Goal: Information Seeking & Learning: Compare options

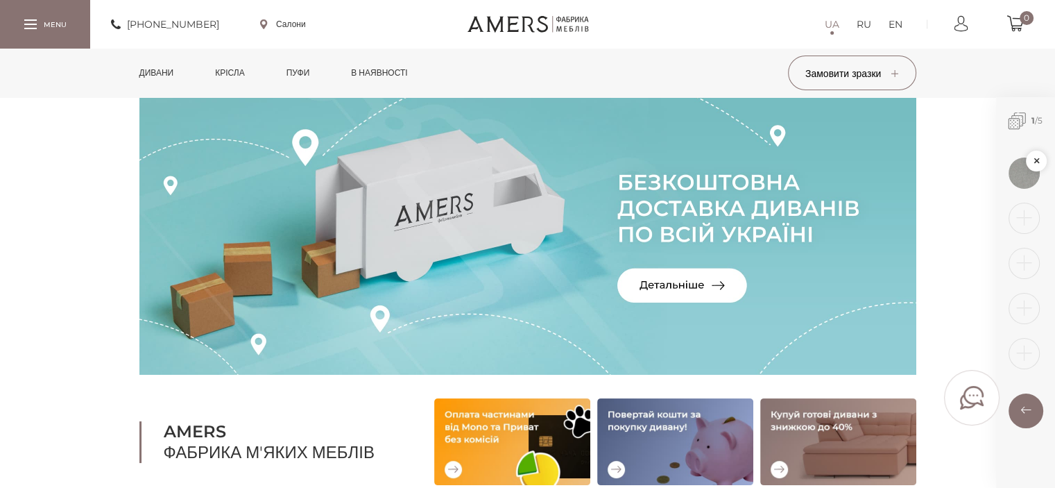
click at [169, 76] on link "Дивани" at bounding box center [156, 73] width 55 height 49
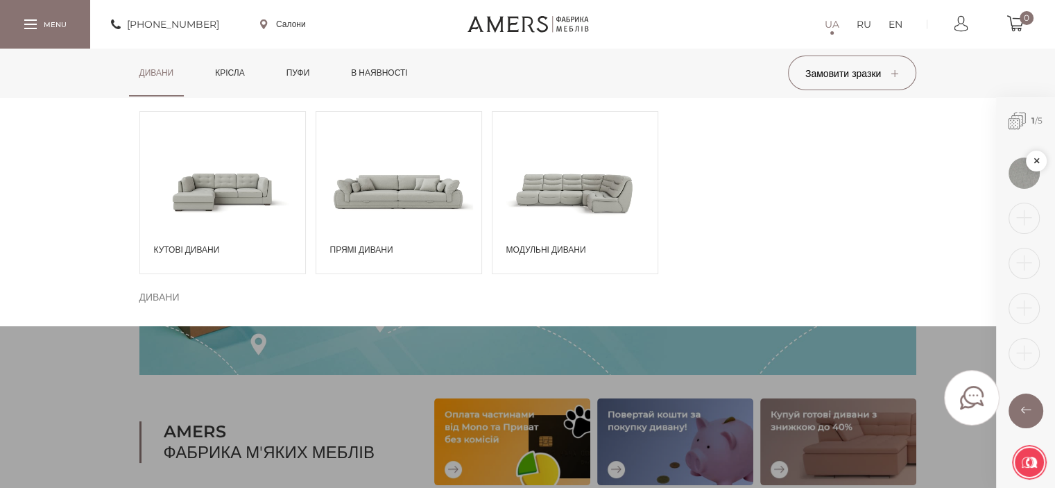
click at [560, 191] on span at bounding box center [574, 191] width 165 height 96
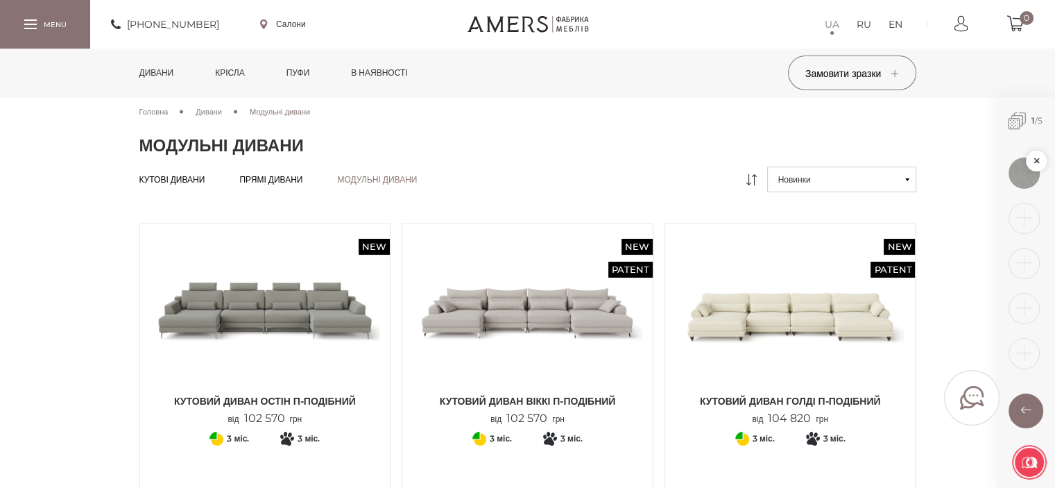
click at [277, 185] on span "Прямі дивани" at bounding box center [270, 190] width 63 height 11
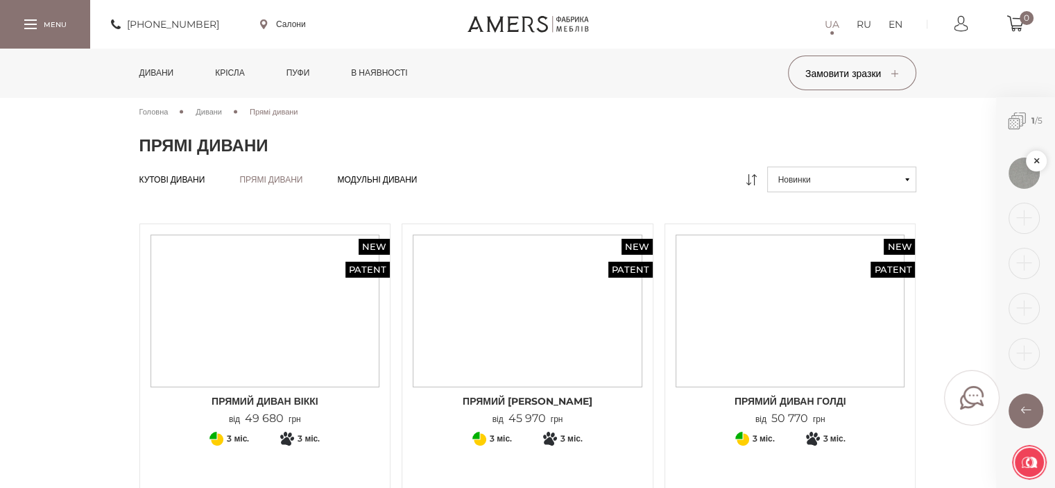
click at [183, 182] on link "Кутові дивани Кутові дивани" at bounding box center [172, 179] width 66 height 11
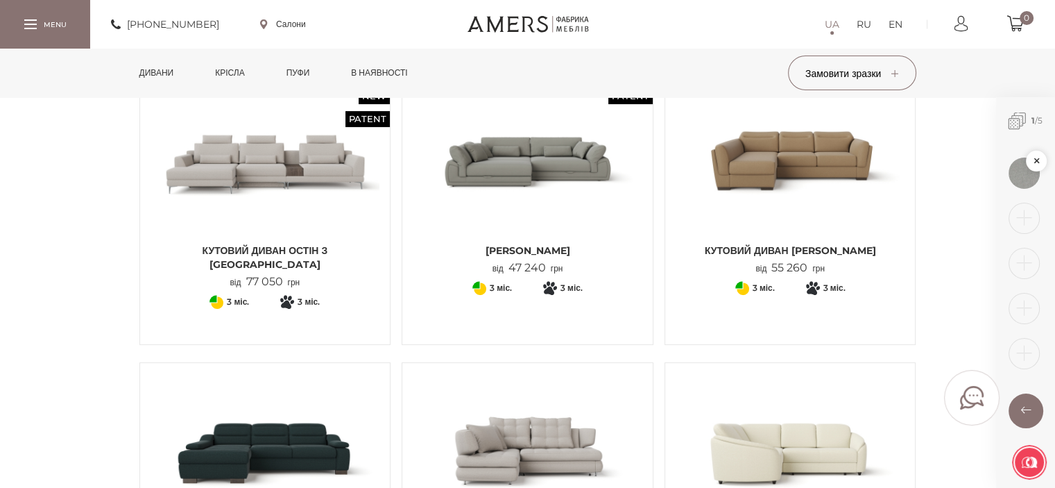
scroll to position [416, 0]
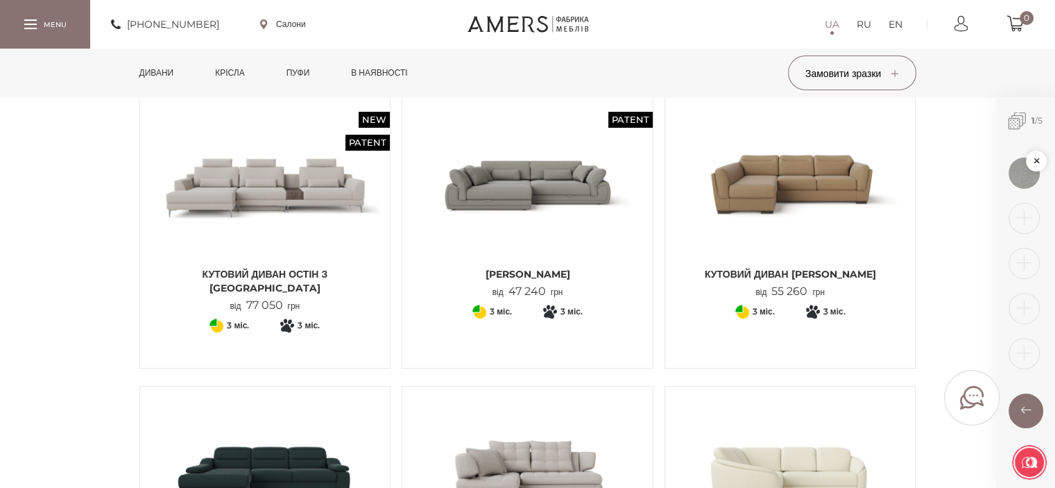
click at [580, 201] on img at bounding box center [528, 183] width 230 height 153
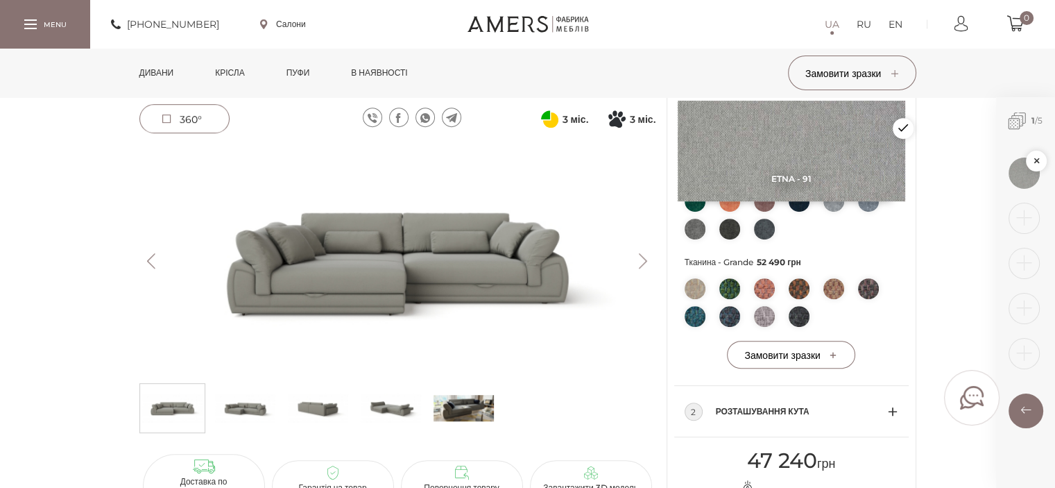
scroll to position [694, 0]
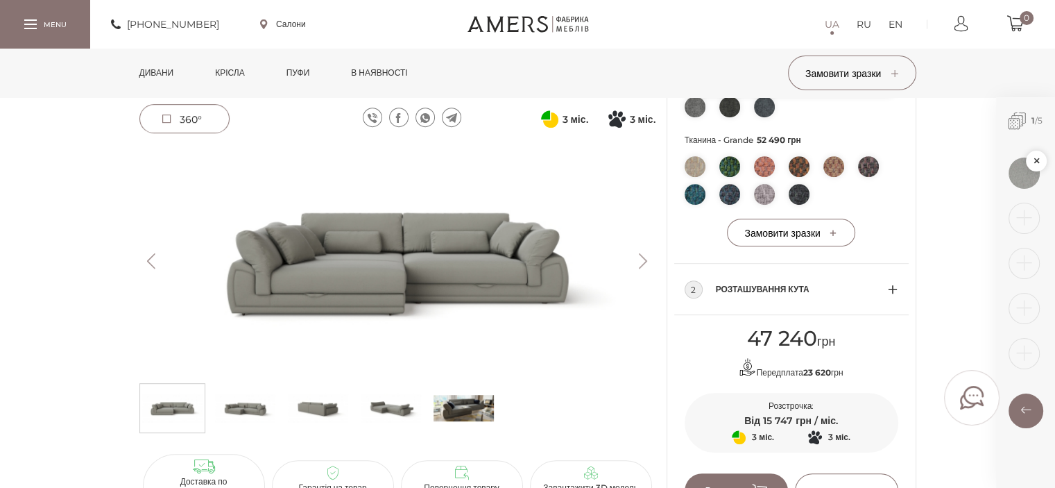
click at [893, 309] on div "2 Розташування кута" at bounding box center [791, 289] width 214 height 51
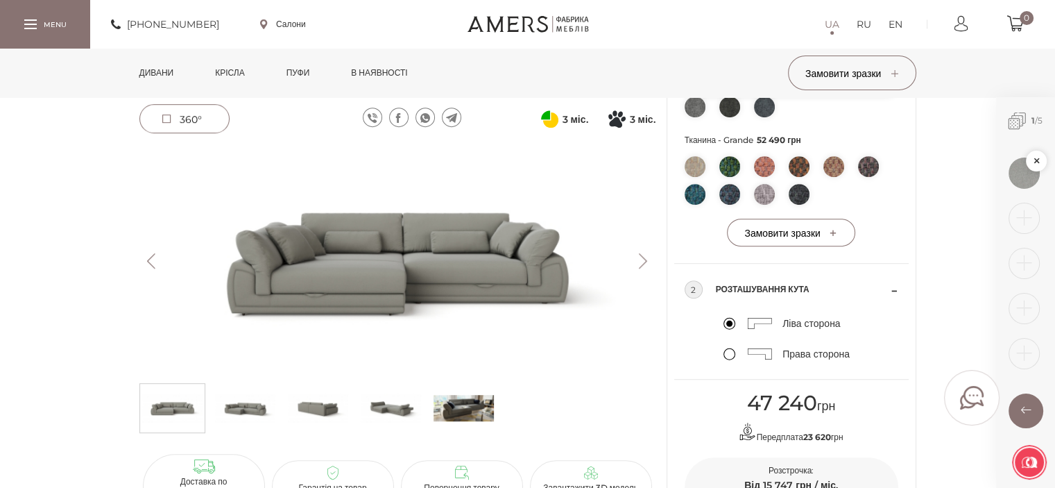
click at [727, 360] on label "Права сторона" at bounding box center [786, 353] width 126 height 12
click at [0, 0] on input "Права сторона" at bounding box center [0, 0] width 0 height 0
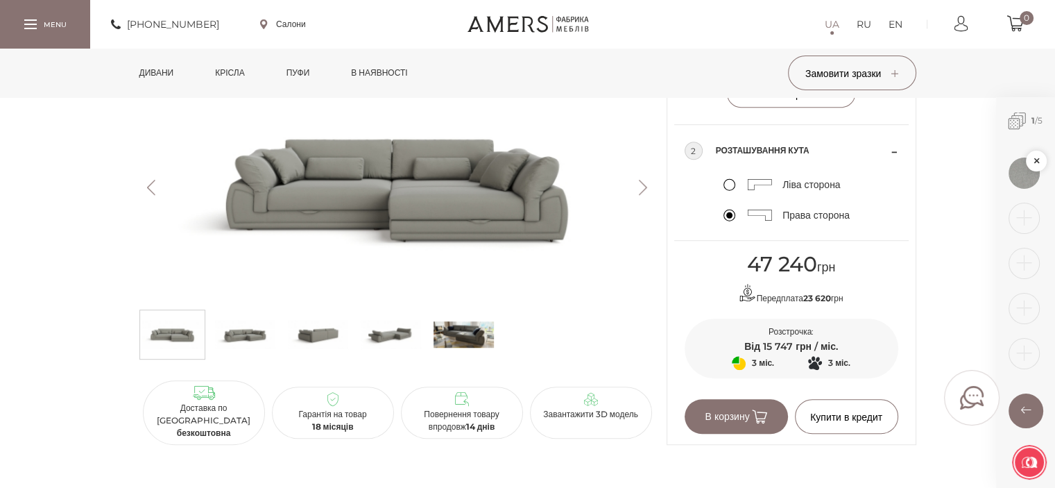
scroll to position [1110, 0]
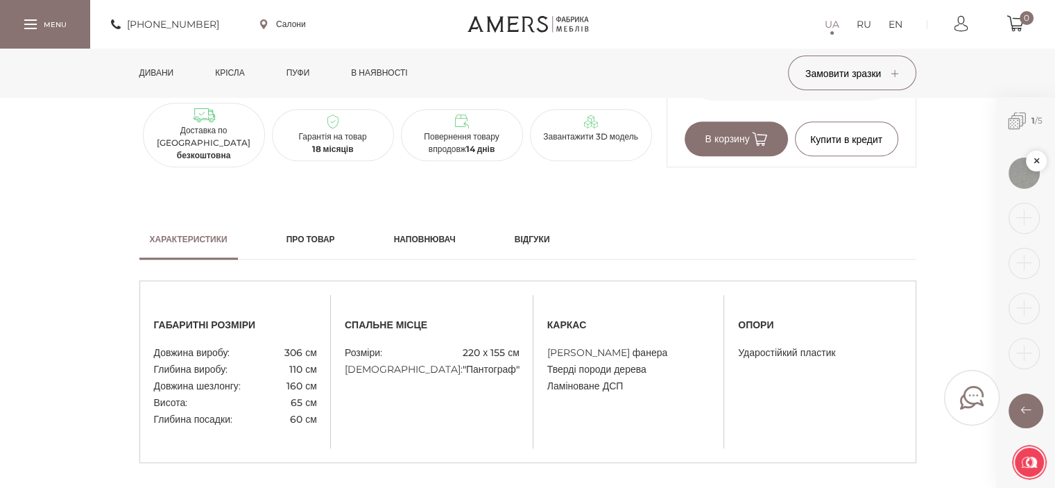
click at [965, 293] on div "Характеристики Про товар Наповнювач Відгуки габаритні розміри" at bounding box center [527, 456] width 1055 height 474
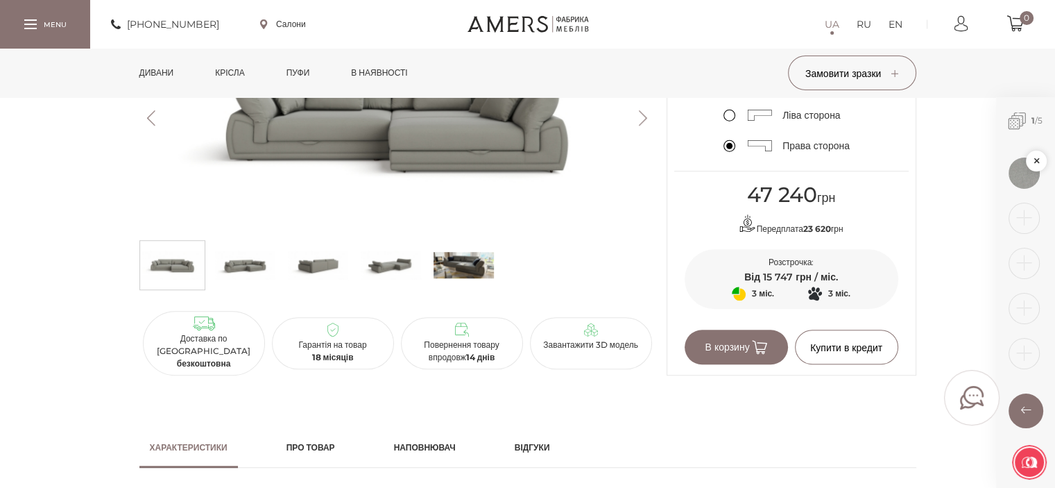
scroll to position [763, 0]
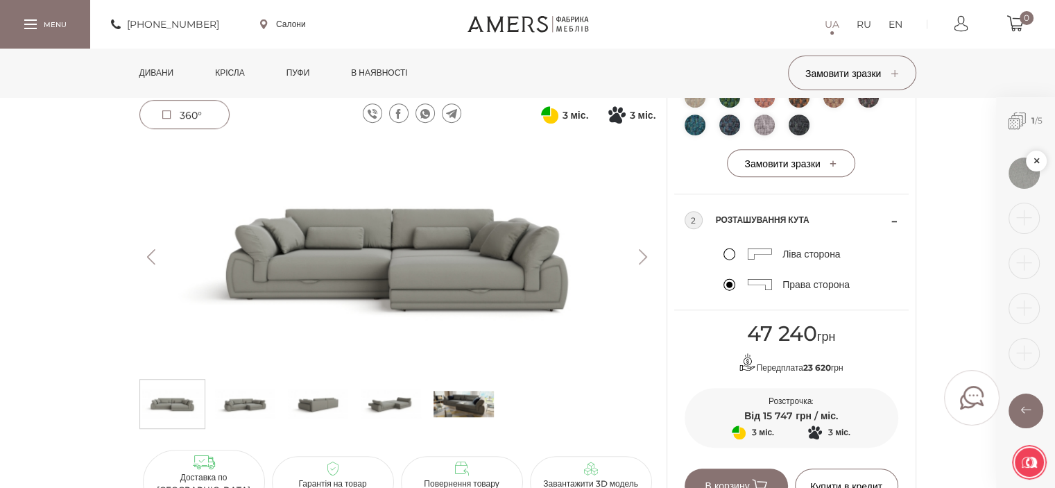
click at [490, 288] on img at bounding box center [397, 256] width 516 height 230
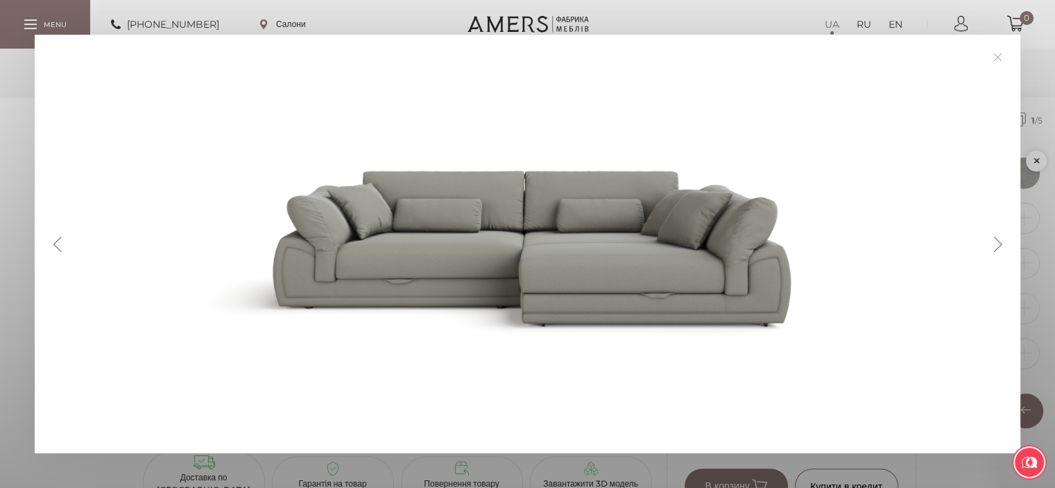
click at [1002, 55] on link at bounding box center [997, 56] width 21 height 21
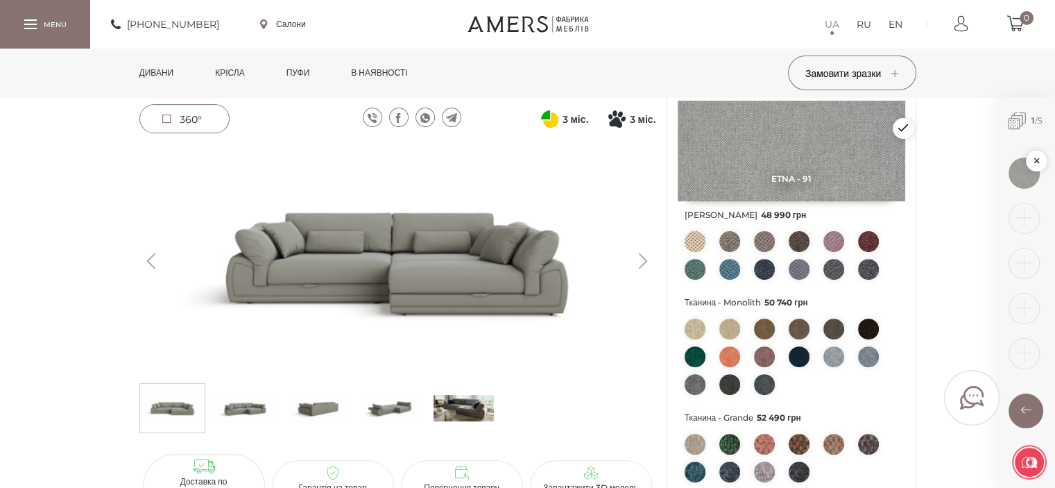
scroll to position [347, 0]
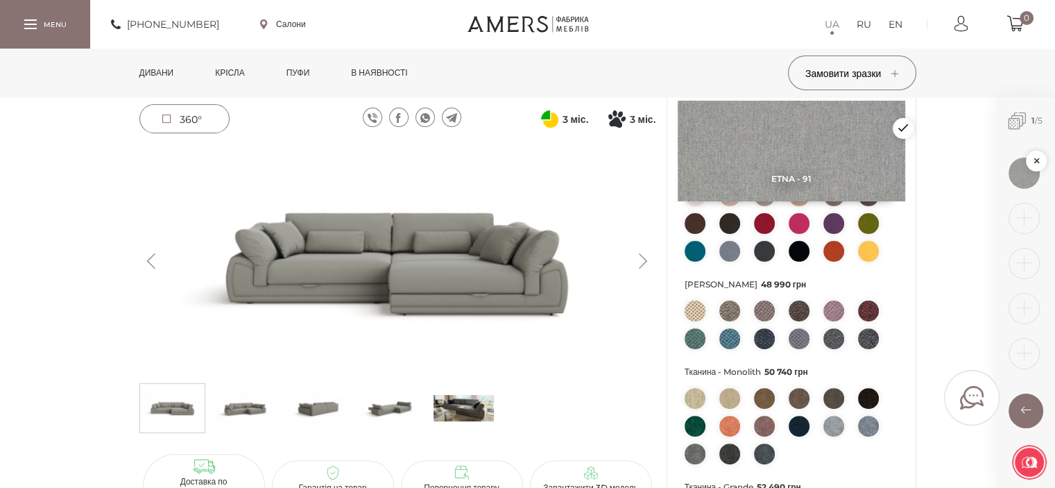
click at [833, 261] on img at bounding box center [833, 251] width 21 height 21
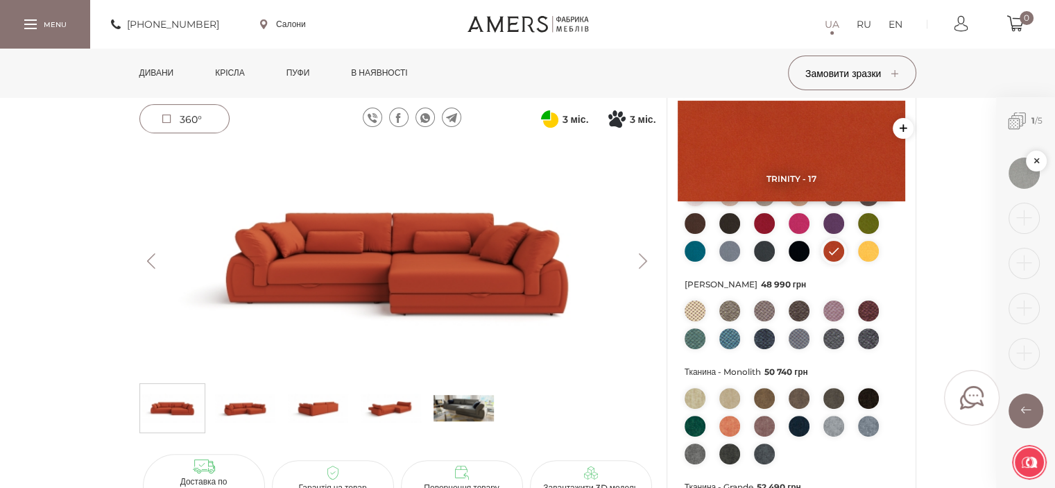
click at [548, 293] on img at bounding box center [397, 261] width 516 height 230
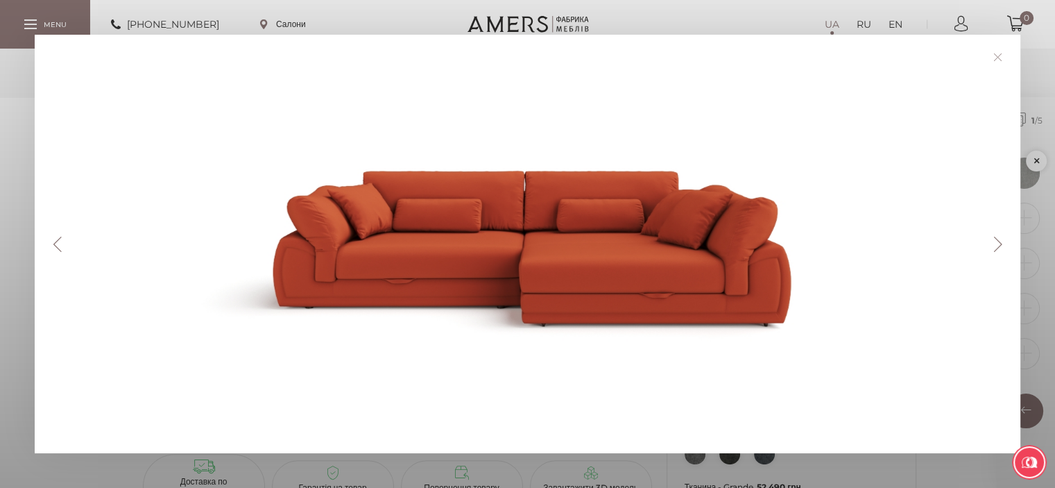
click at [1003, 241] on button "Next" at bounding box center [997, 243] width 24 height 15
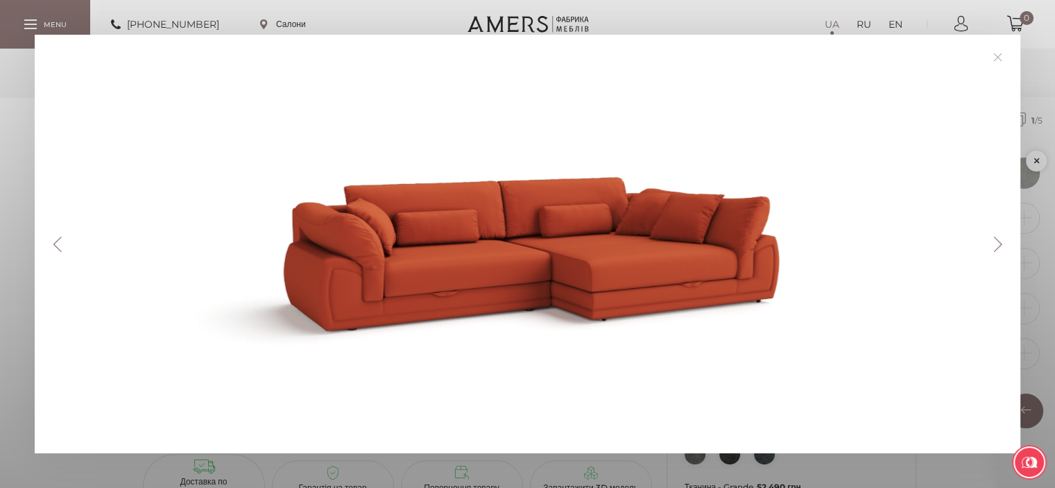
click at [1007, 60] on link at bounding box center [997, 56] width 21 height 21
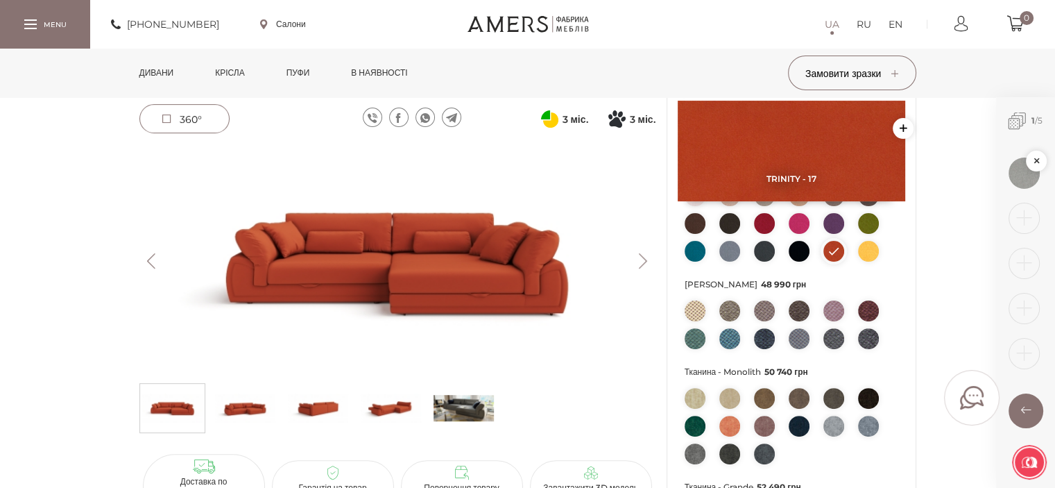
click at [695, 349] on img at bounding box center [694, 338] width 21 height 21
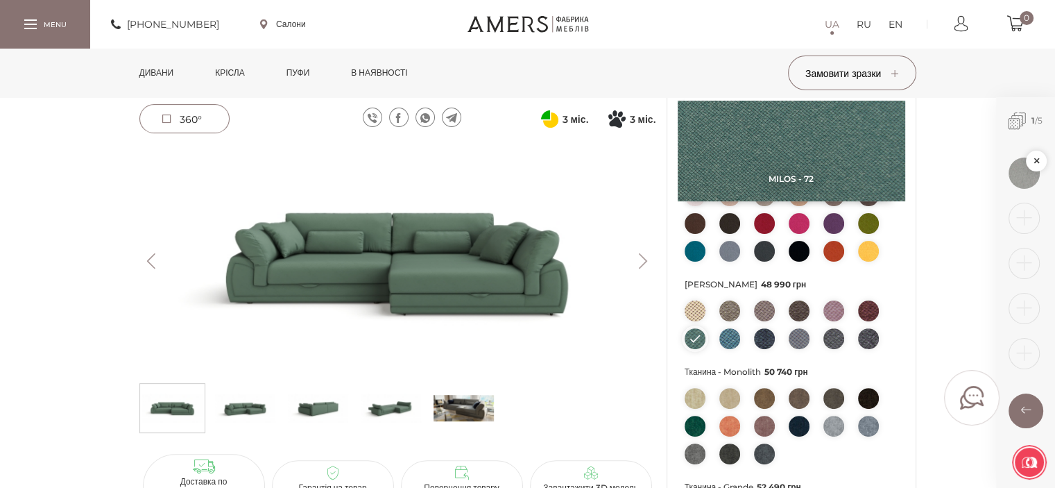
click at [694, 261] on img at bounding box center [694, 251] width 21 height 21
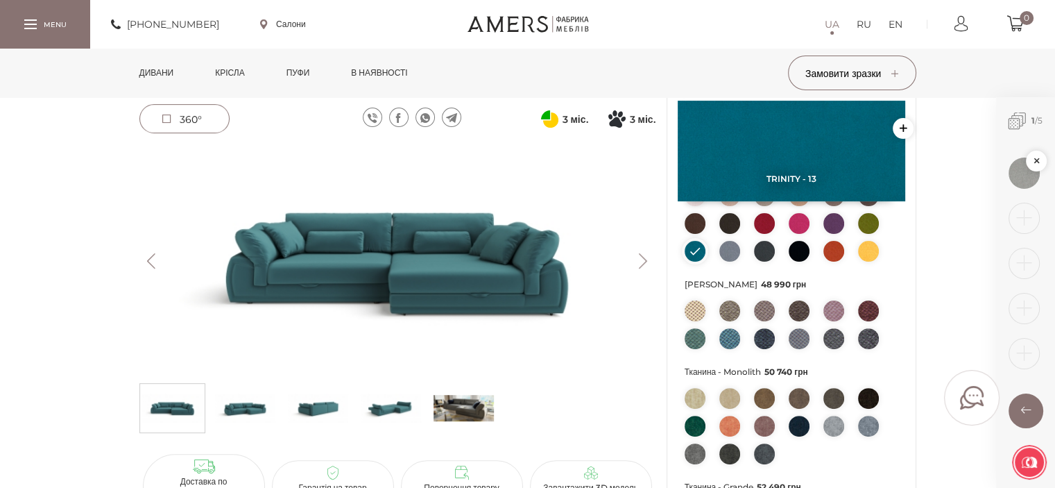
click at [741, 248] on ul at bounding box center [791, 226] width 214 height 83
click at [775, 245] on ul at bounding box center [791, 226] width 214 height 83
click at [805, 234] on img at bounding box center [799, 223] width 21 height 21
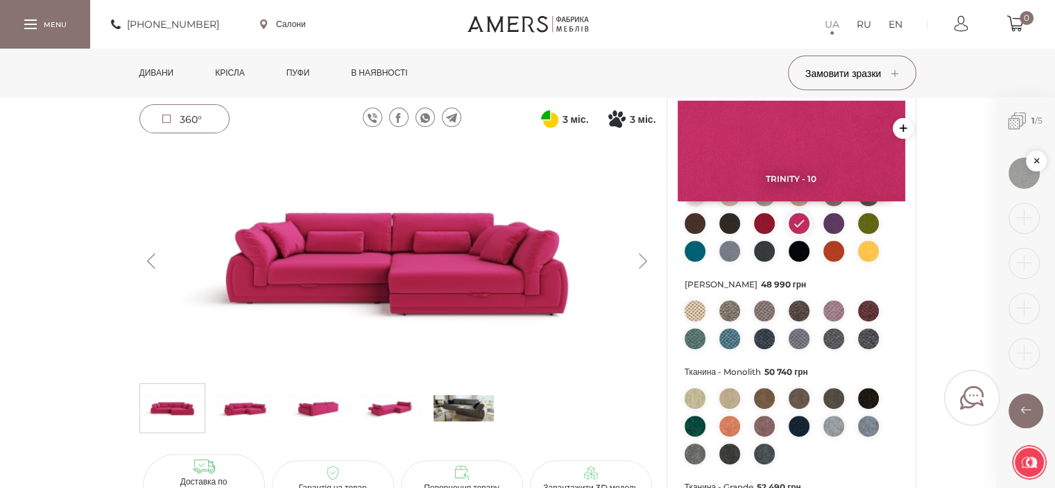
click at [865, 234] on img at bounding box center [868, 223] width 21 height 21
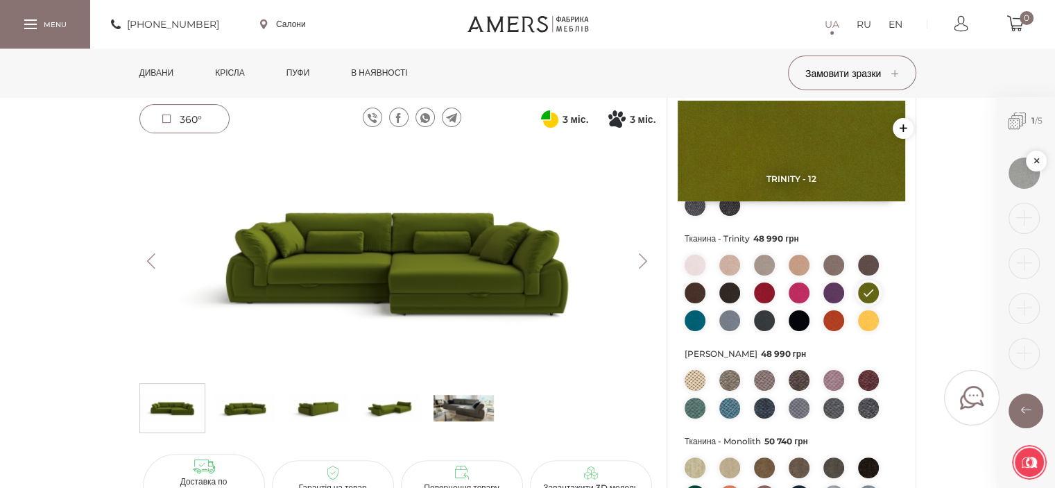
scroll to position [208, 0]
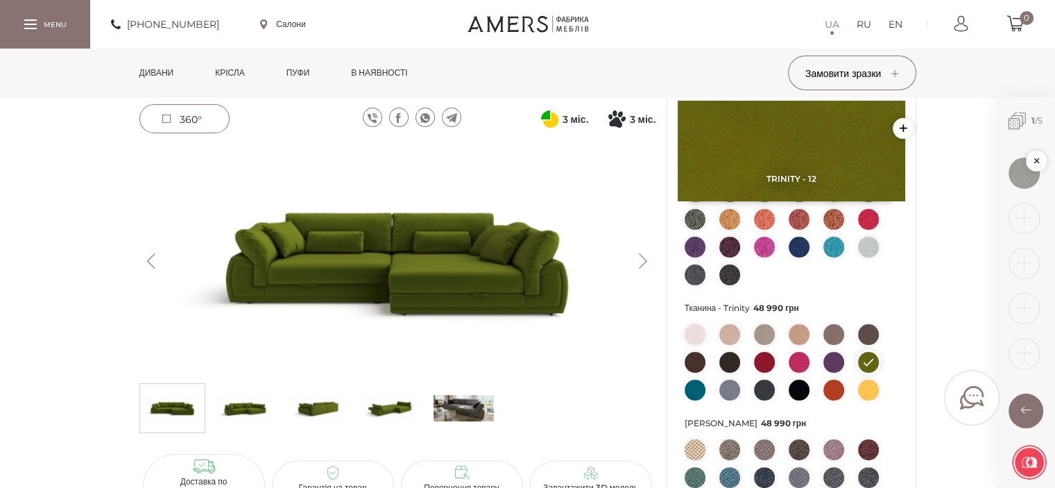
click at [727, 230] on img at bounding box center [729, 219] width 21 height 21
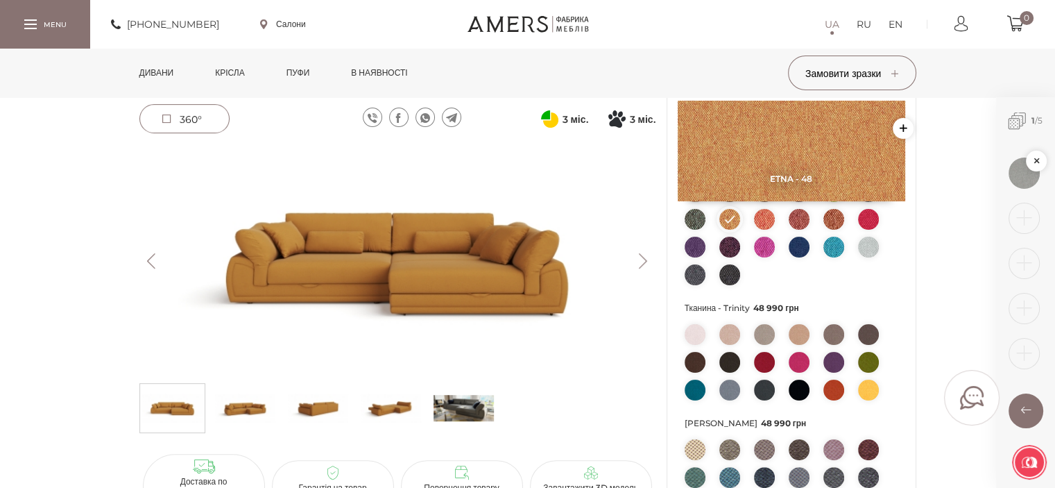
click at [836, 202] on img at bounding box center [833, 191] width 21 height 21
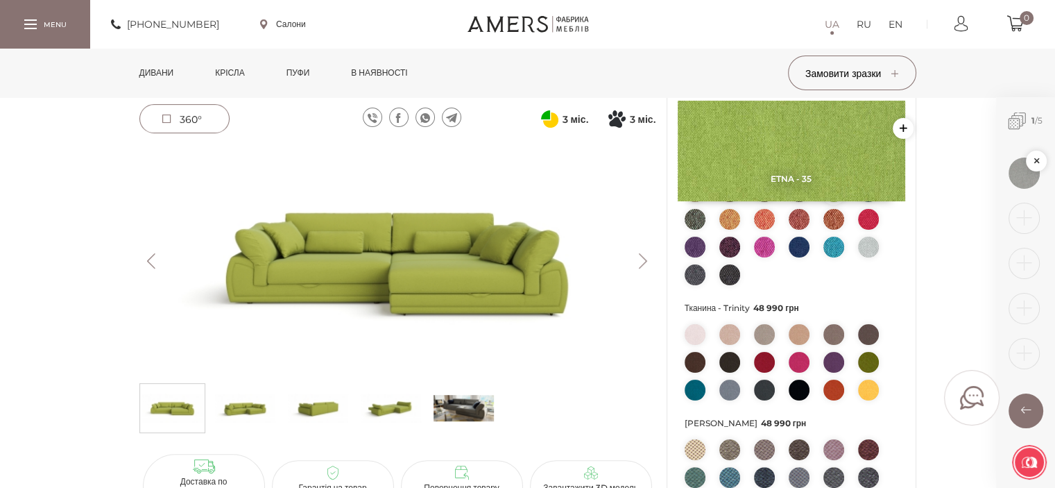
click at [872, 400] on img at bounding box center [868, 389] width 21 height 21
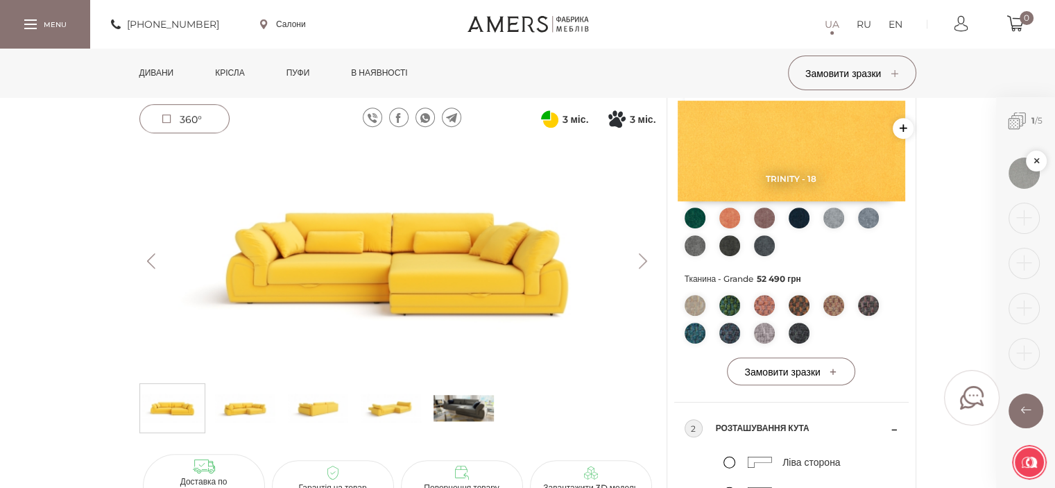
scroll to position [485, 0]
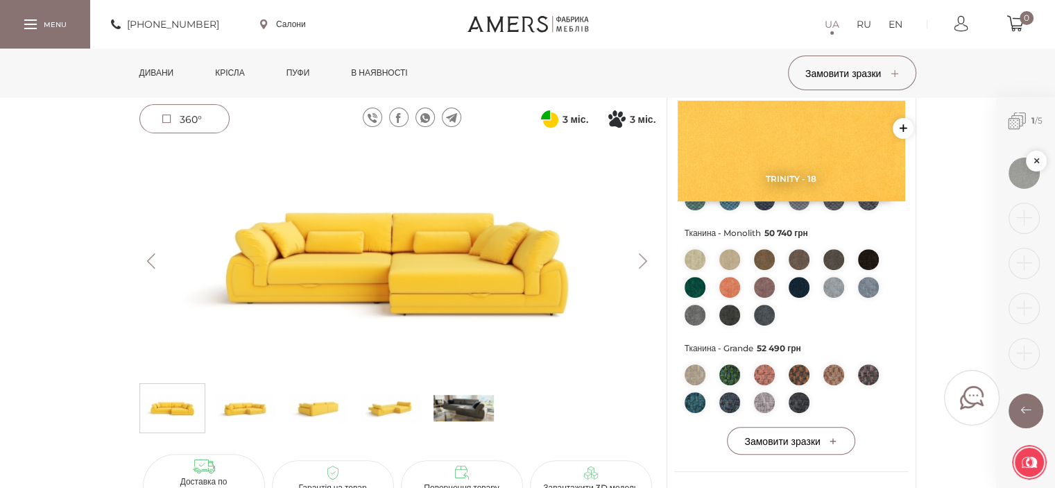
click at [689, 270] on img at bounding box center [694, 259] width 21 height 21
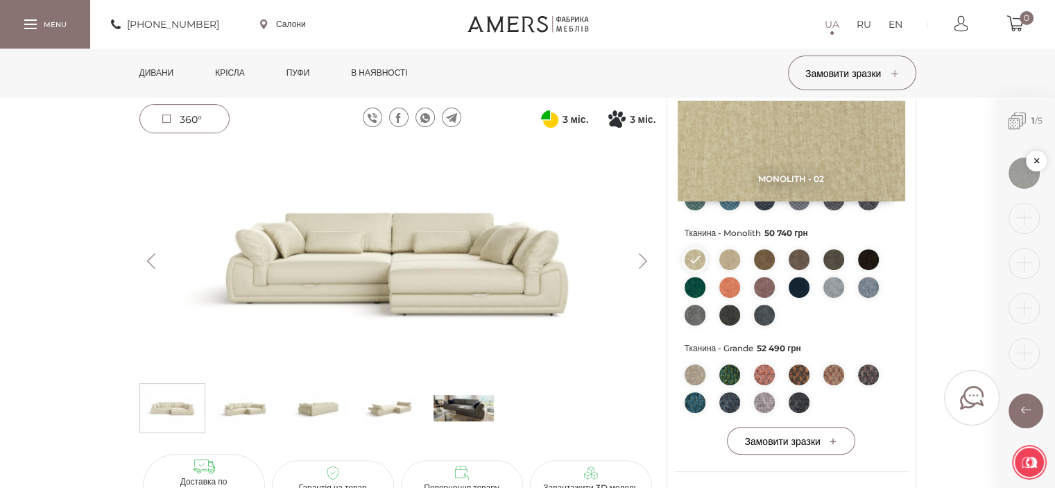
click at [721, 270] on img at bounding box center [729, 259] width 21 height 21
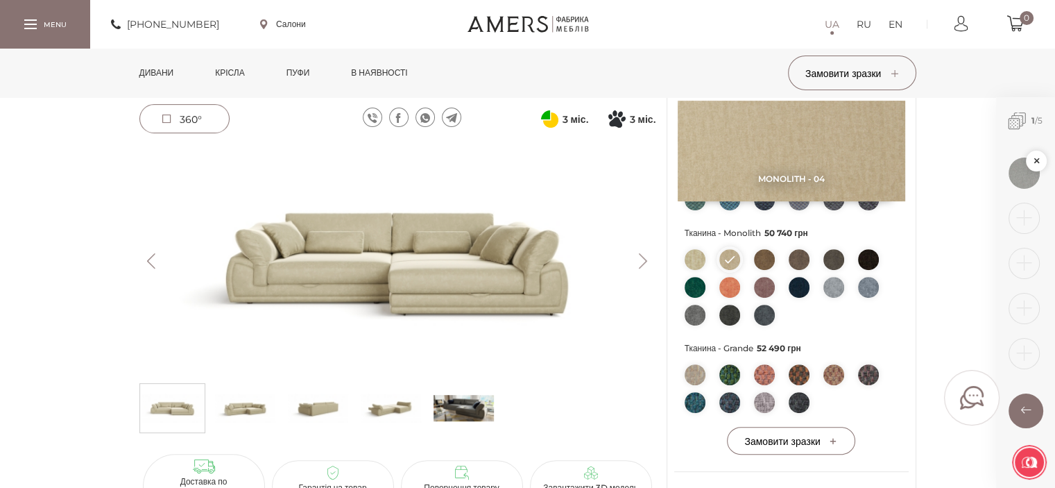
click at [731, 294] on ul at bounding box center [791, 290] width 214 height 83
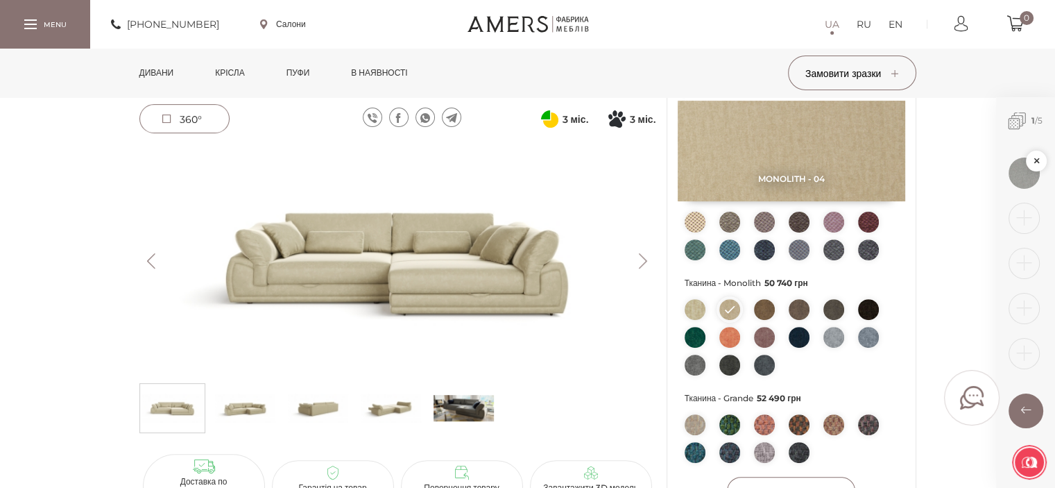
scroll to position [347, 0]
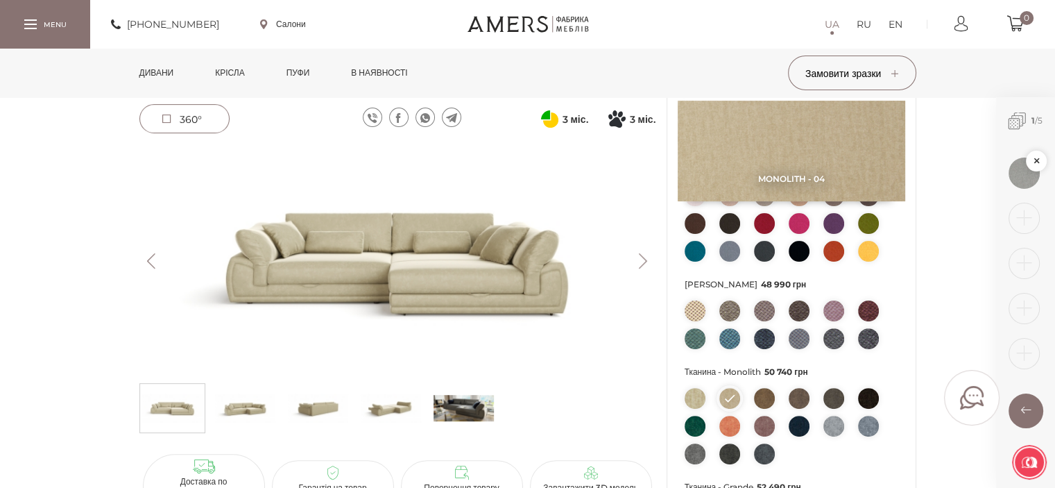
click at [729, 349] on img at bounding box center [729, 338] width 21 height 21
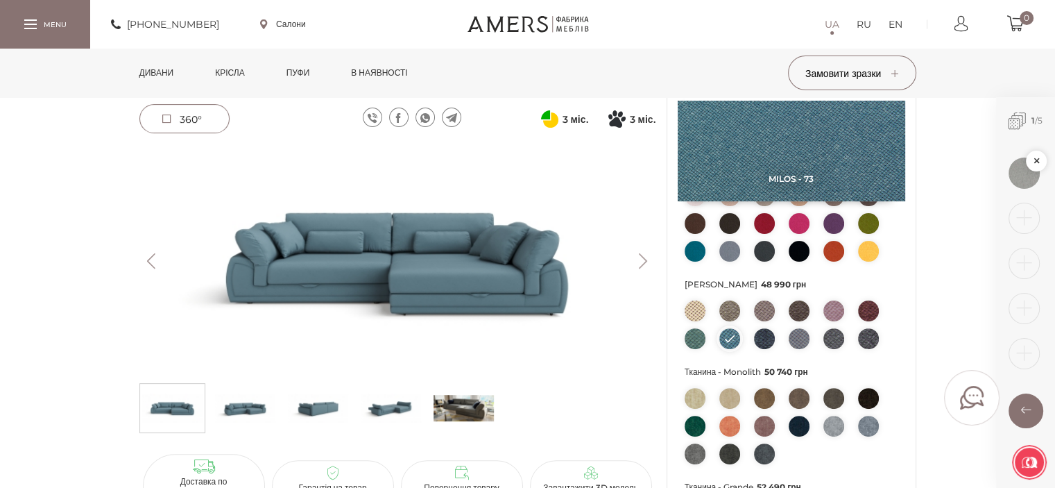
click at [483, 258] on img at bounding box center [397, 261] width 516 height 230
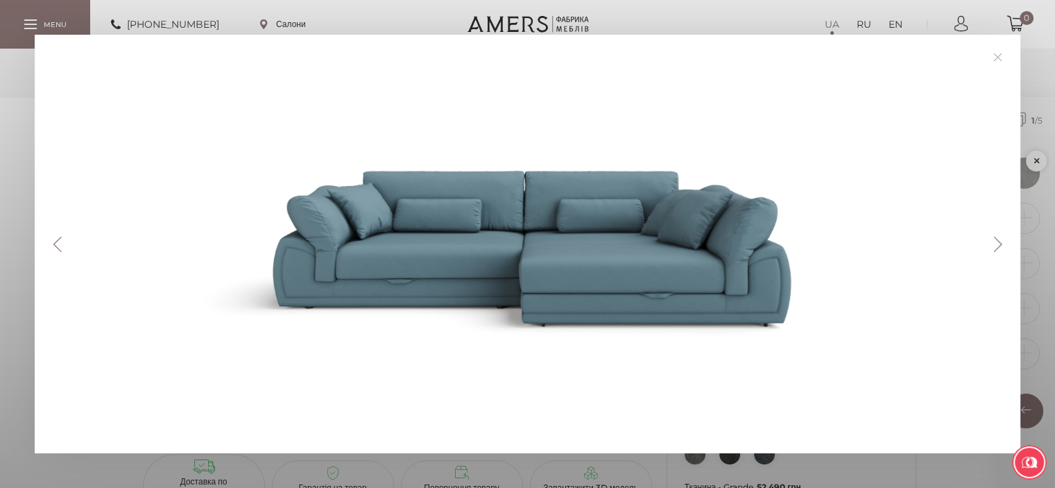
click at [1001, 243] on button "Next" at bounding box center [997, 243] width 24 height 15
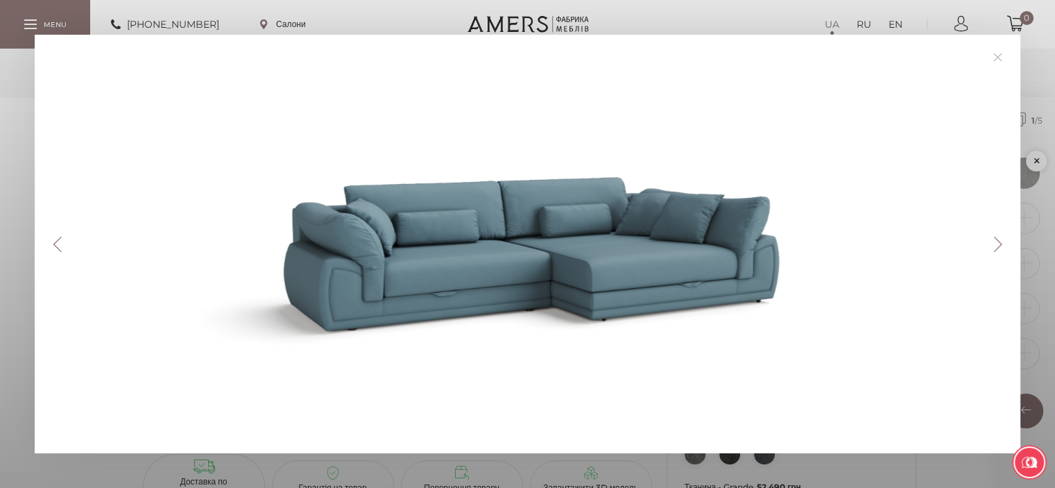
click at [1001, 243] on button "Next" at bounding box center [997, 243] width 24 height 15
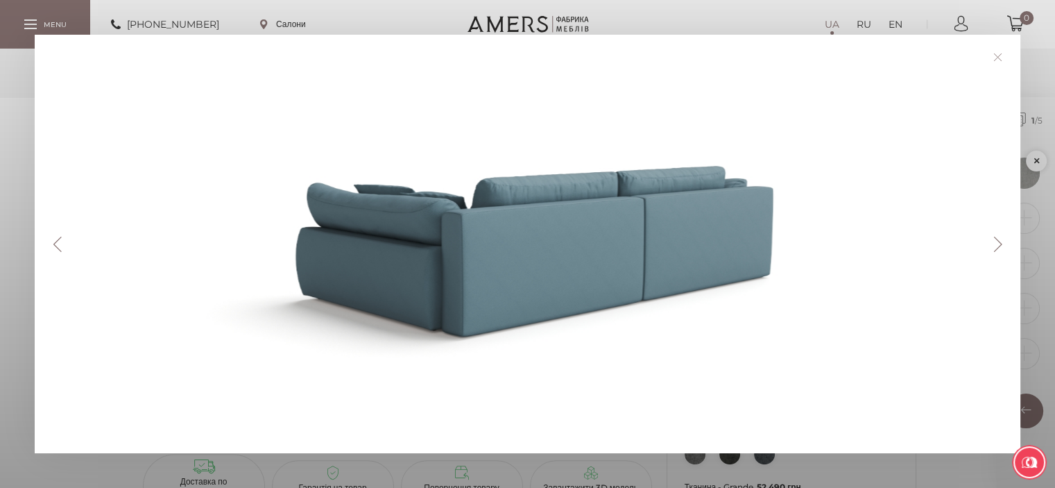
click at [1001, 243] on button "Next" at bounding box center [997, 243] width 24 height 15
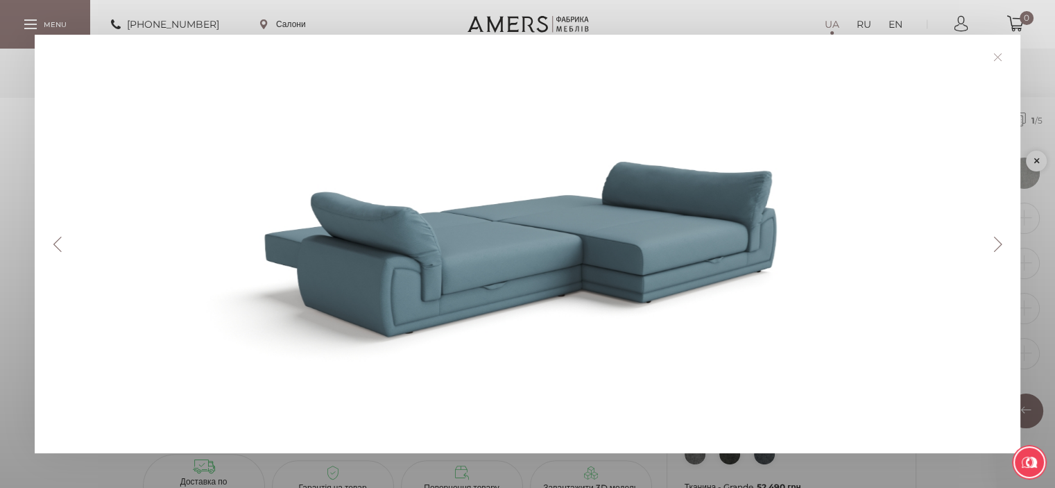
click at [1001, 243] on button "Next" at bounding box center [997, 243] width 24 height 15
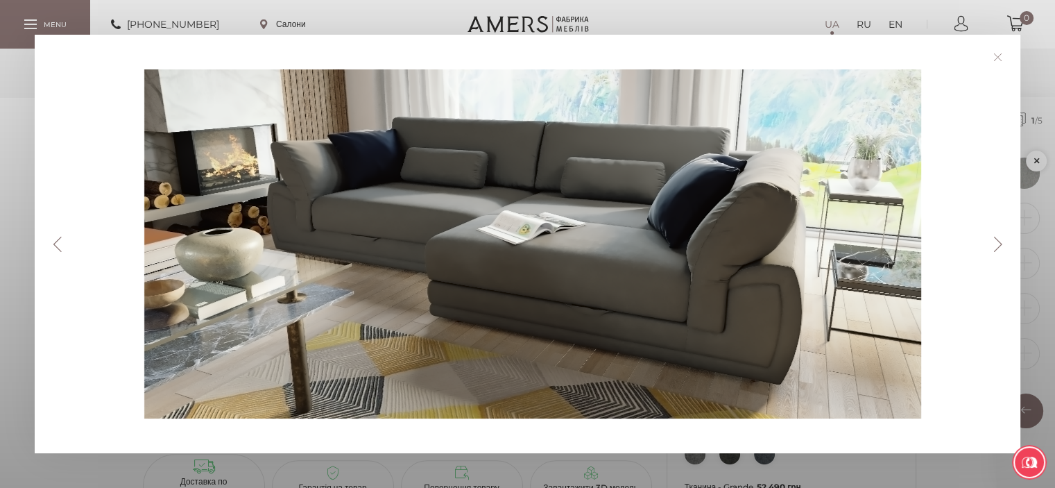
click at [1006, 57] on link at bounding box center [997, 56] width 21 height 21
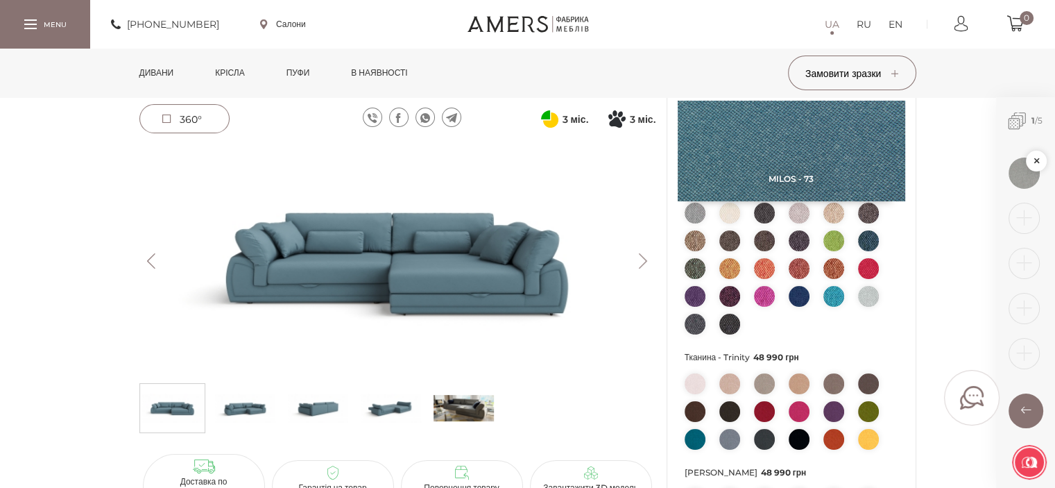
scroll to position [69, 0]
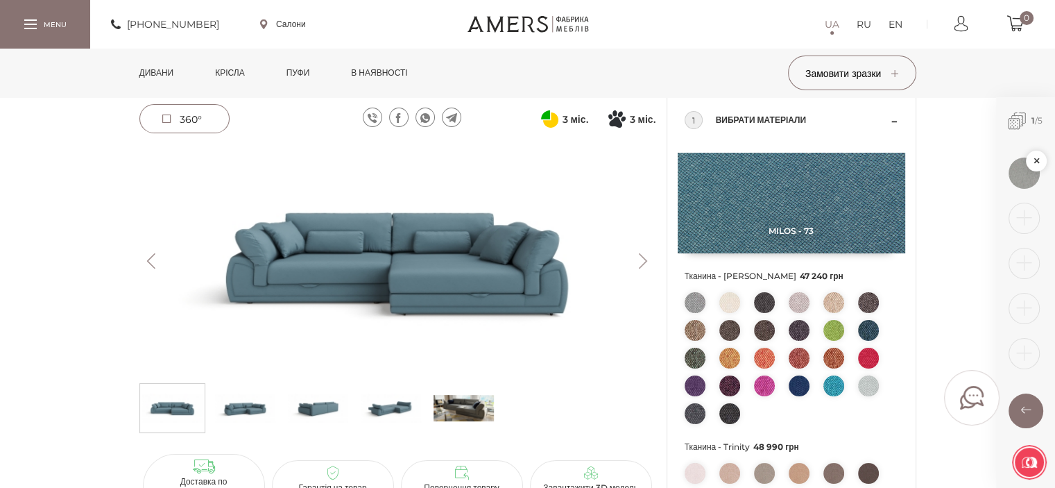
click at [732, 368] on img at bounding box center [729, 357] width 21 height 21
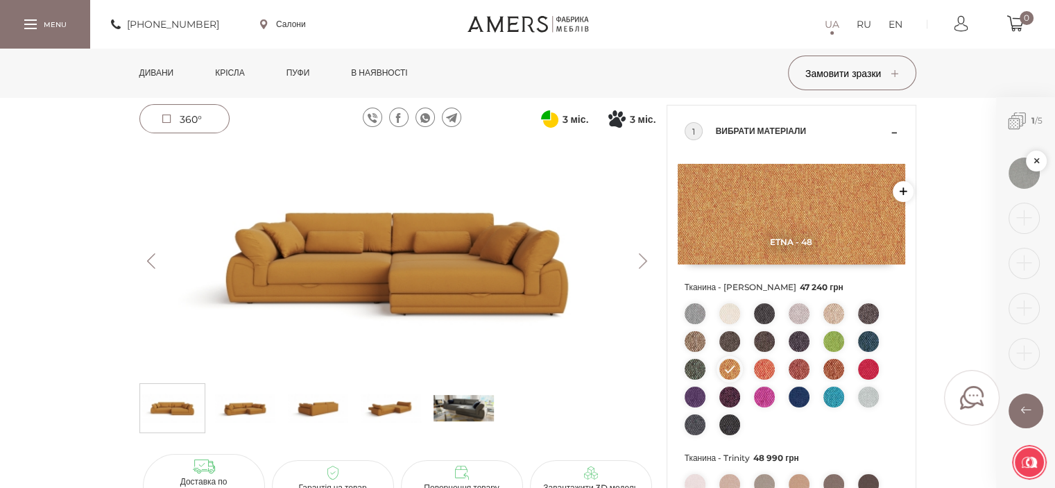
scroll to position [0, 0]
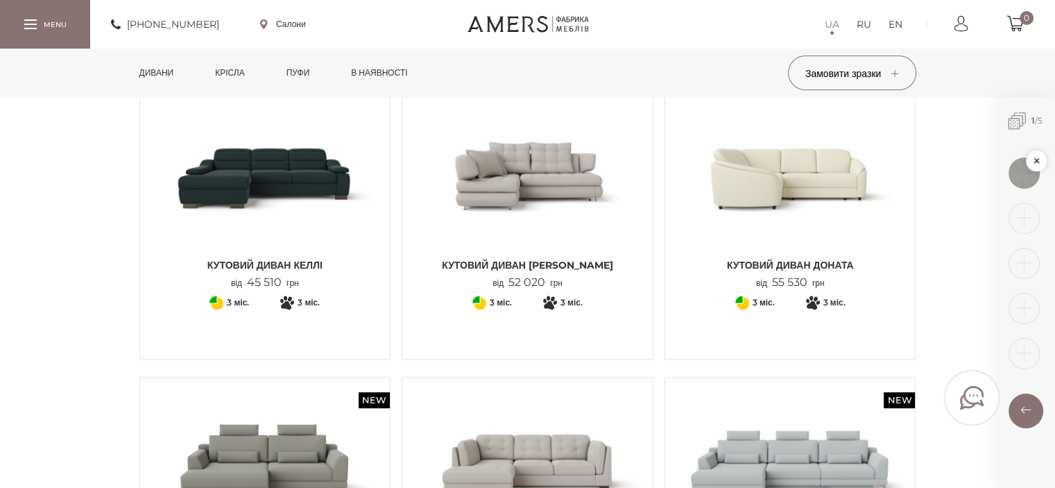
scroll to position [763, 0]
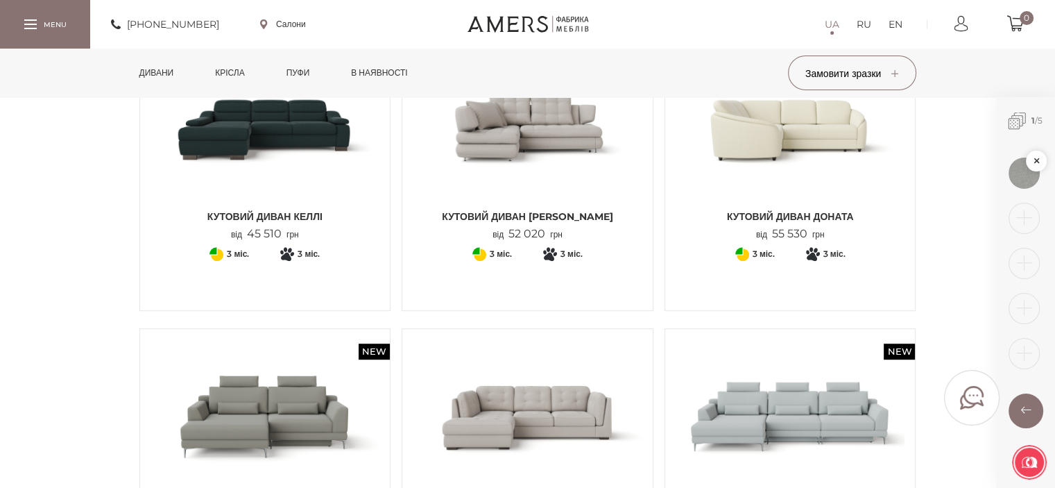
click at [580, 181] on img at bounding box center [528, 126] width 230 height 153
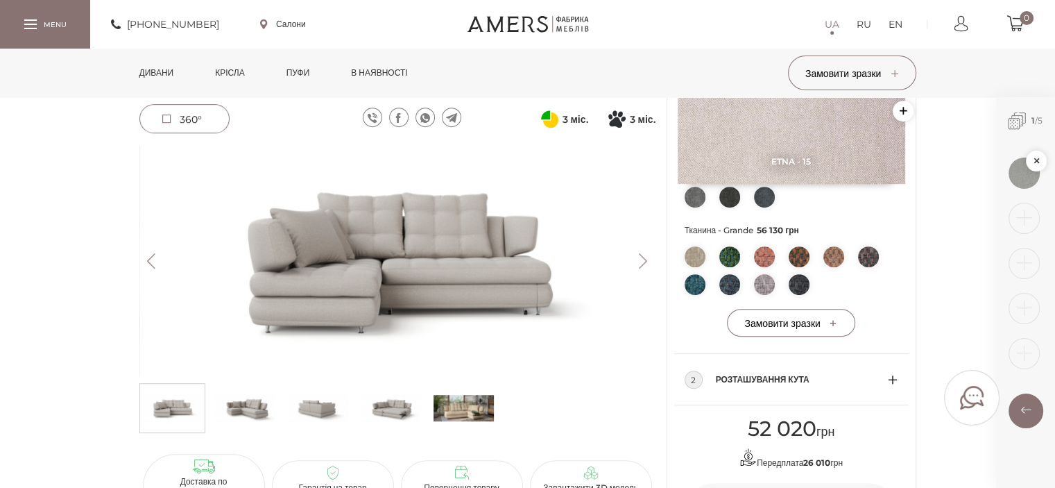
scroll to position [347, 0]
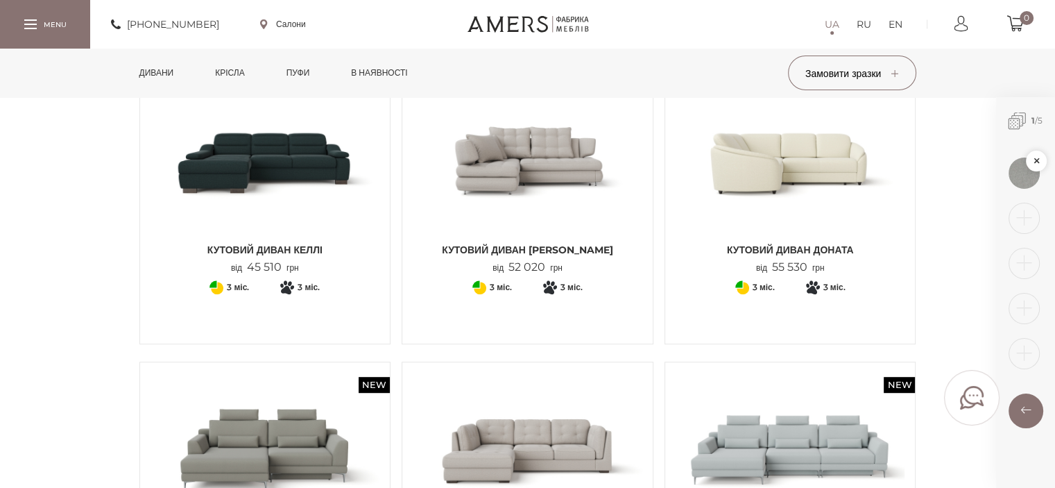
scroll to position [752, 0]
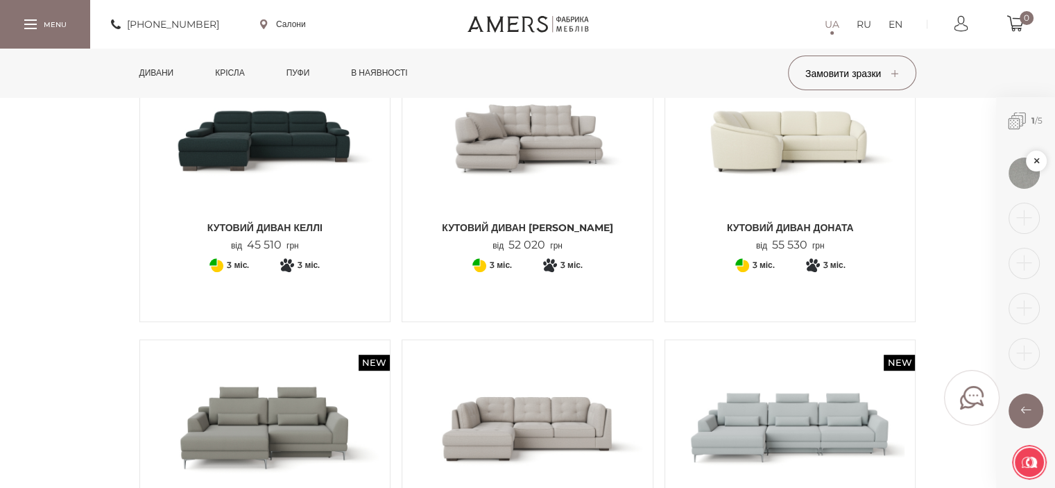
click at [358, 177] on img at bounding box center [265, 137] width 230 height 153
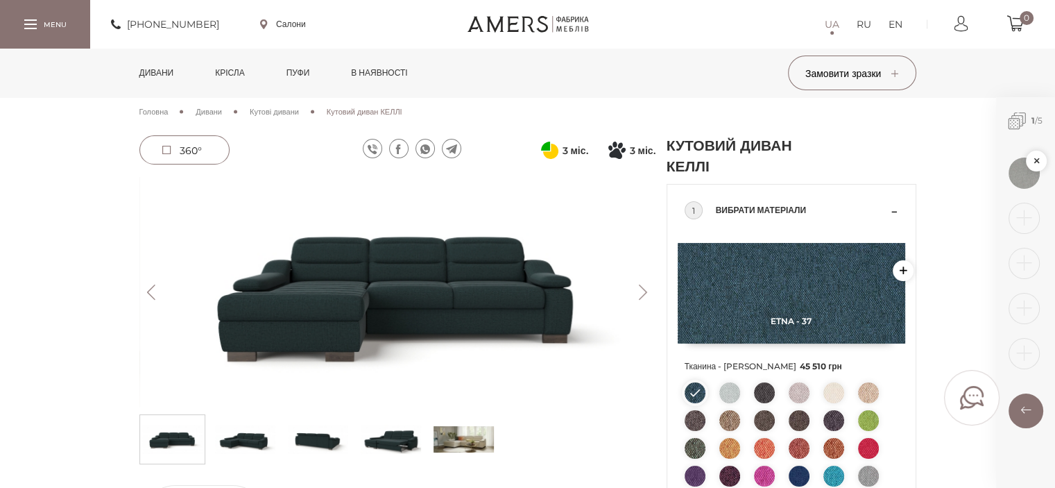
click at [647, 291] on button "Next" at bounding box center [643, 291] width 24 height 15
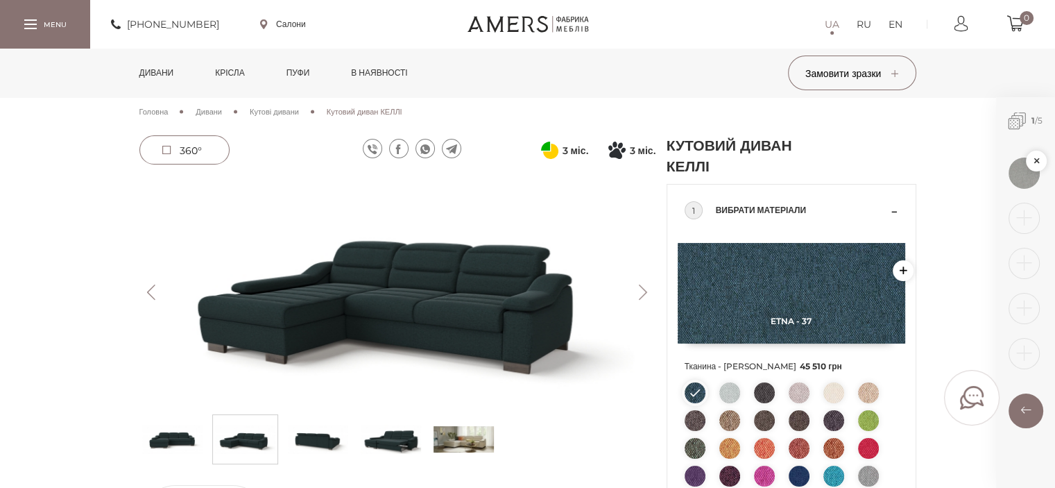
click at [646, 291] on button "Next" at bounding box center [643, 291] width 24 height 15
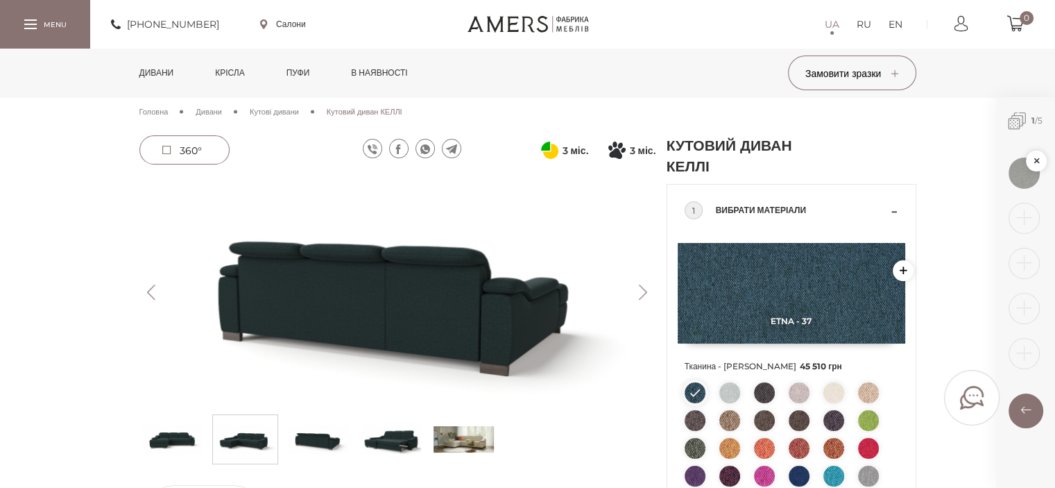
click at [646, 291] on button "Next" at bounding box center [643, 291] width 24 height 15
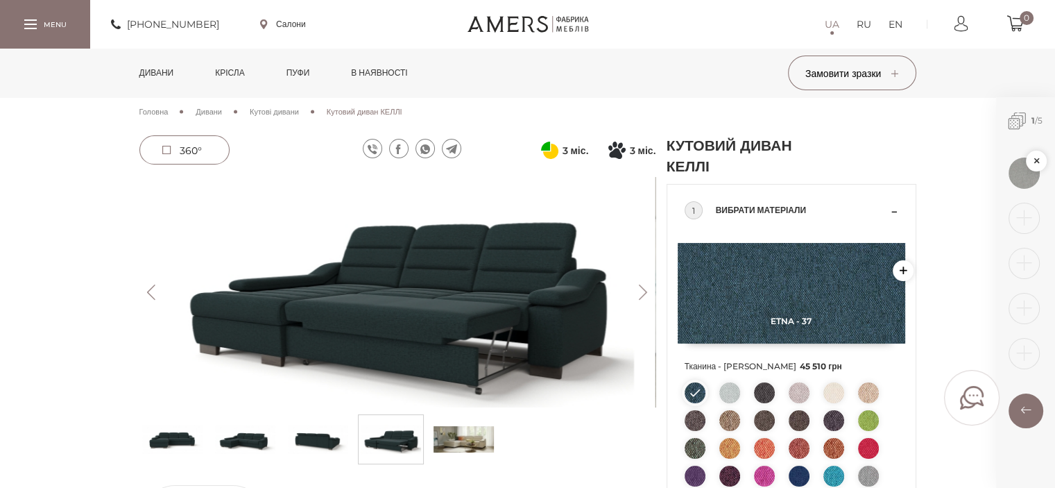
click at [646, 291] on button "Next" at bounding box center [643, 291] width 24 height 15
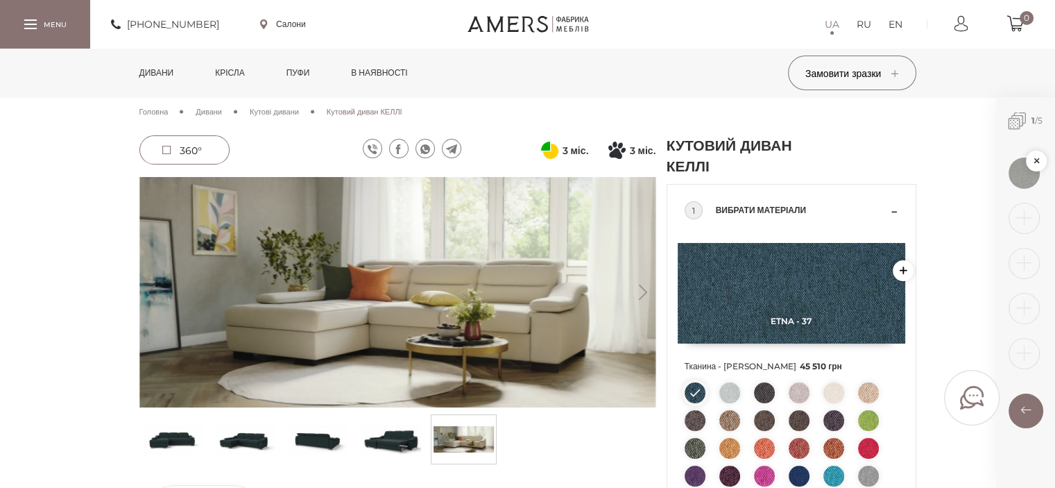
click at [646, 291] on button "Next" at bounding box center [643, 291] width 24 height 15
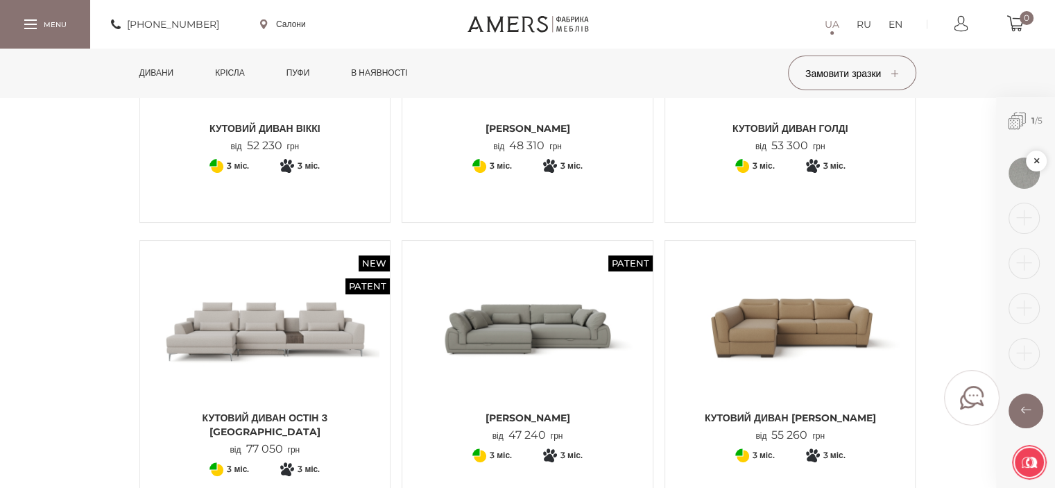
scroll to position [405, 0]
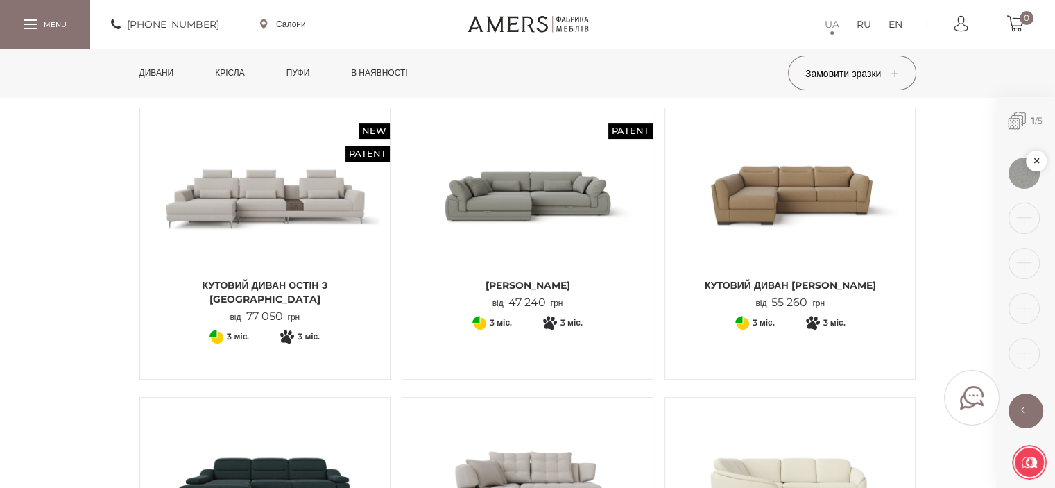
click at [792, 219] on img at bounding box center [790, 195] width 230 height 153
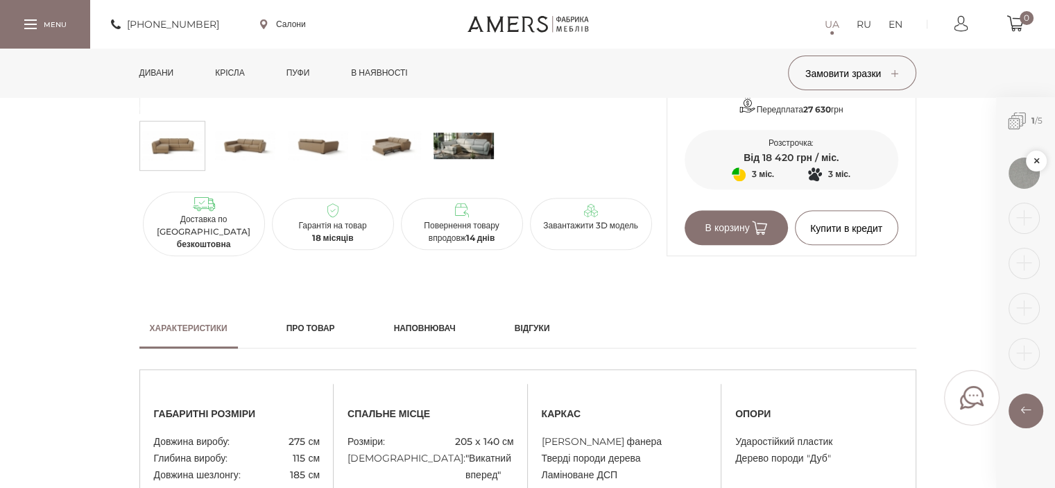
scroll to position [832, 0]
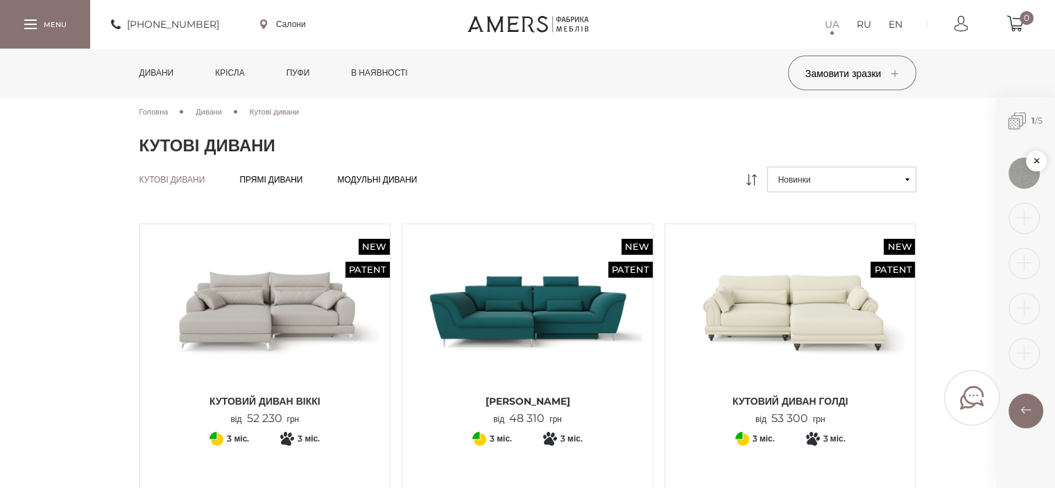
click at [567, 302] on img at bounding box center [528, 310] width 230 height 153
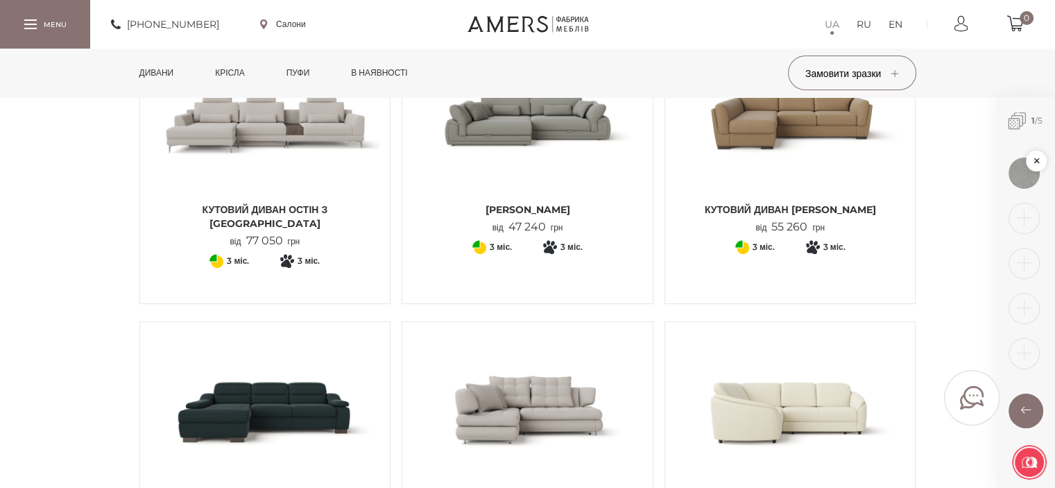
scroll to position [485, 0]
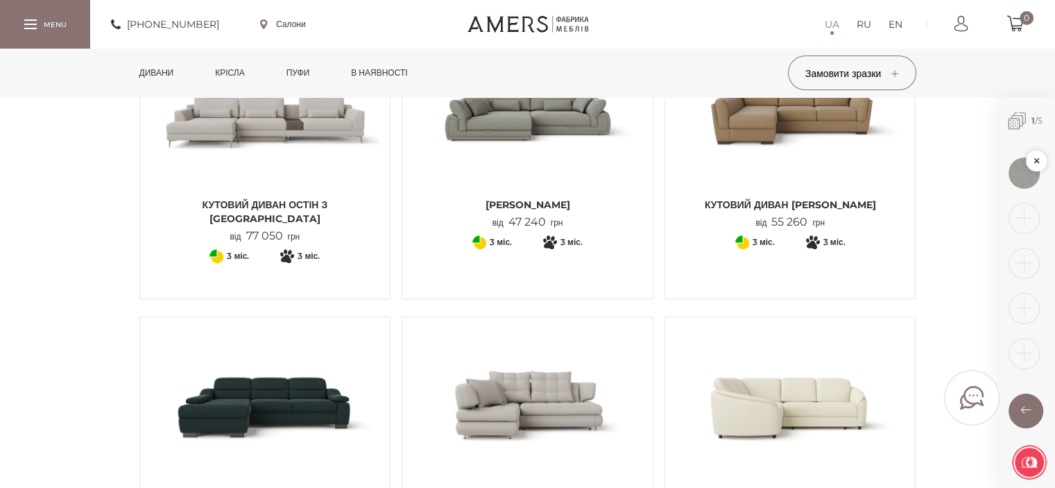
click at [578, 119] on img at bounding box center [528, 114] width 230 height 153
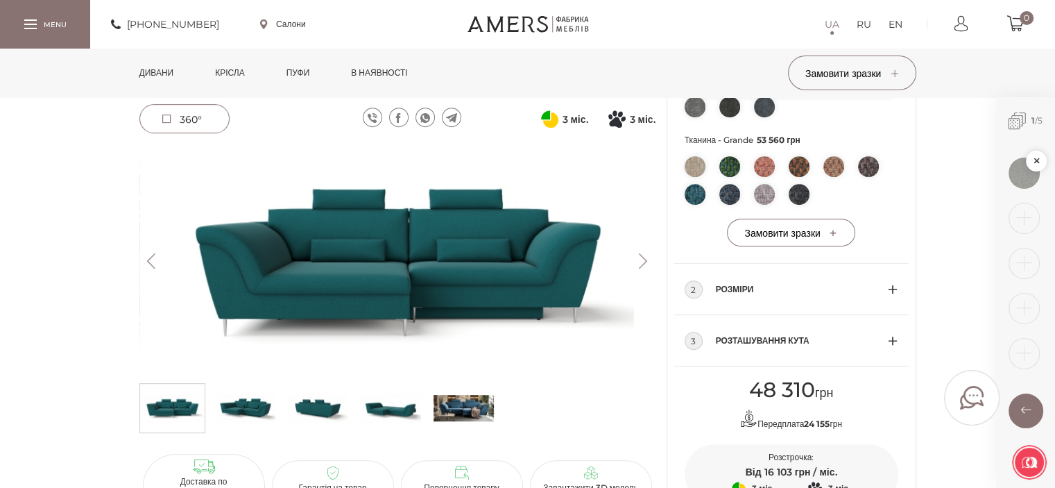
scroll to position [694, 0]
click at [493, 262] on img at bounding box center [397, 261] width 516 height 230
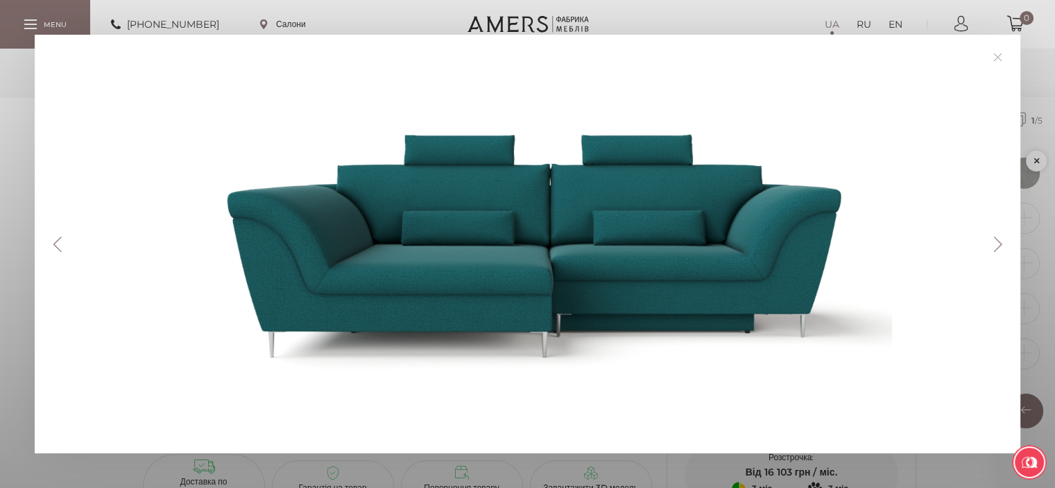
click at [996, 249] on button "Next" at bounding box center [997, 243] width 24 height 15
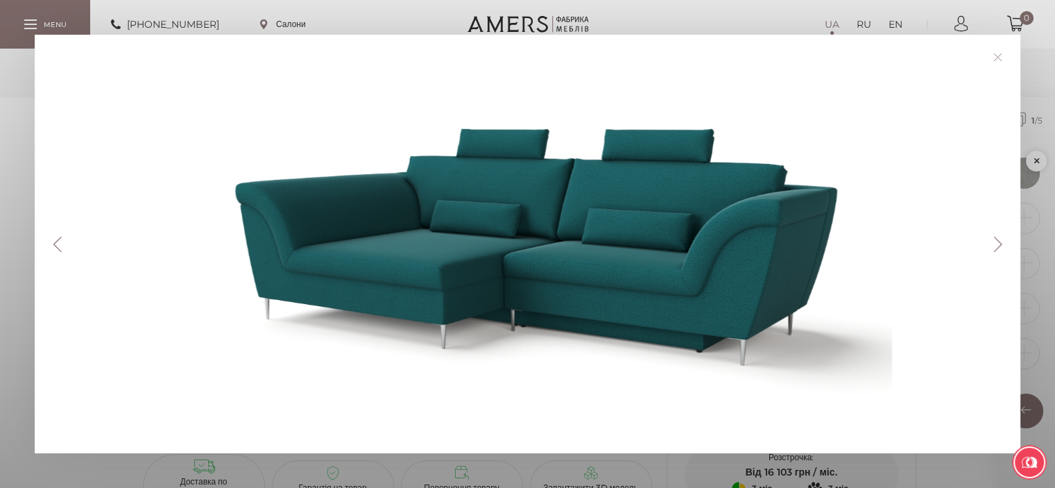
click at [996, 249] on button "Next" at bounding box center [997, 243] width 24 height 15
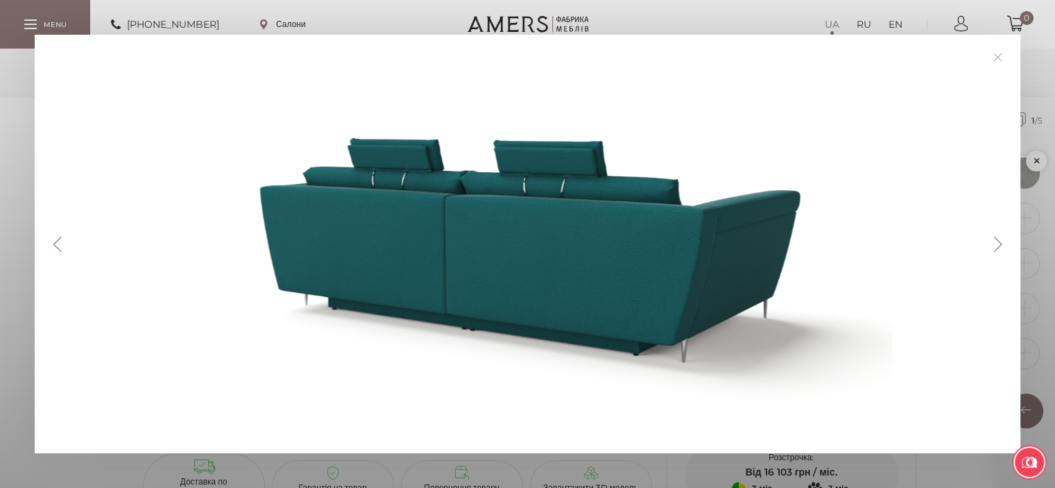
click at [996, 249] on button "Next" at bounding box center [997, 243] width 24 height 15
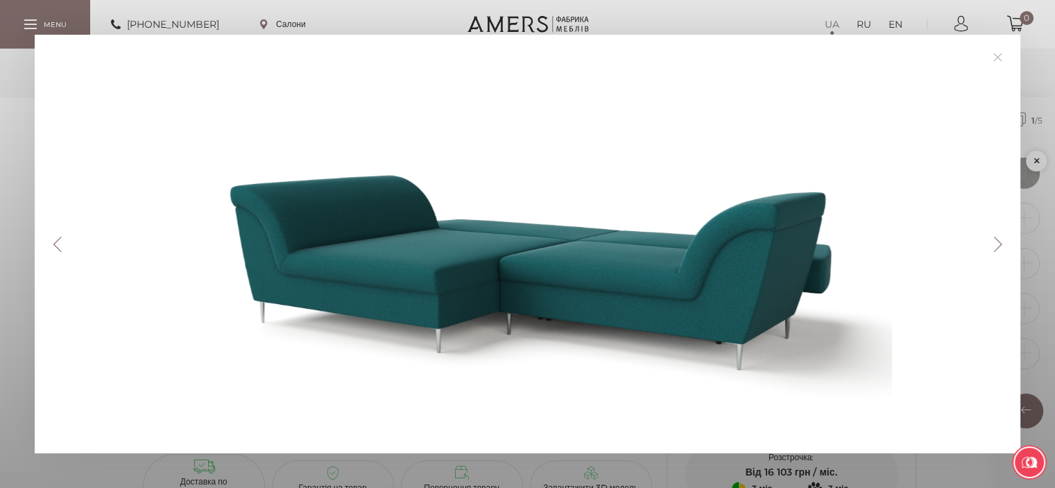
click at [996, 249] on button "Next" at bounding box center [997, 243] width 24 height 15
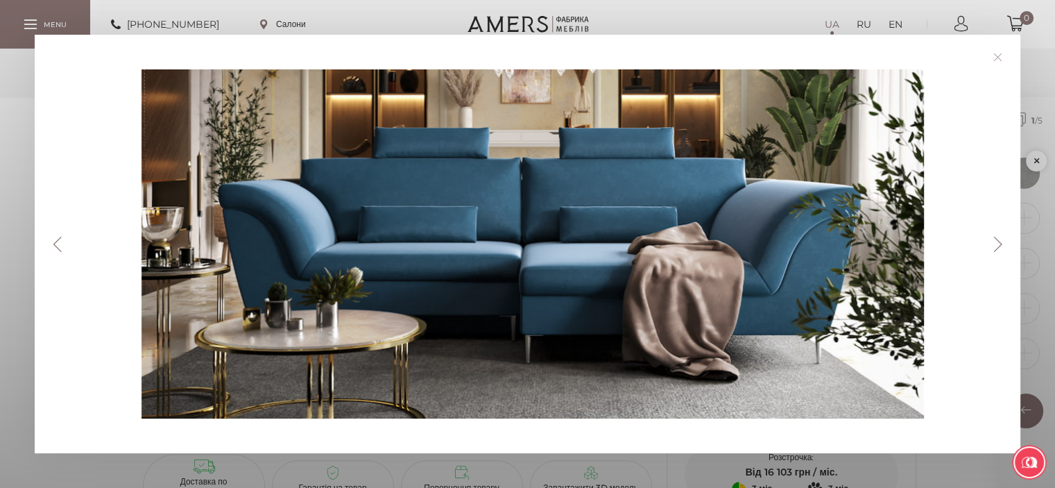
click at [995, 246] on button "Next" at bounding box center [997, 243] width 24 height 15
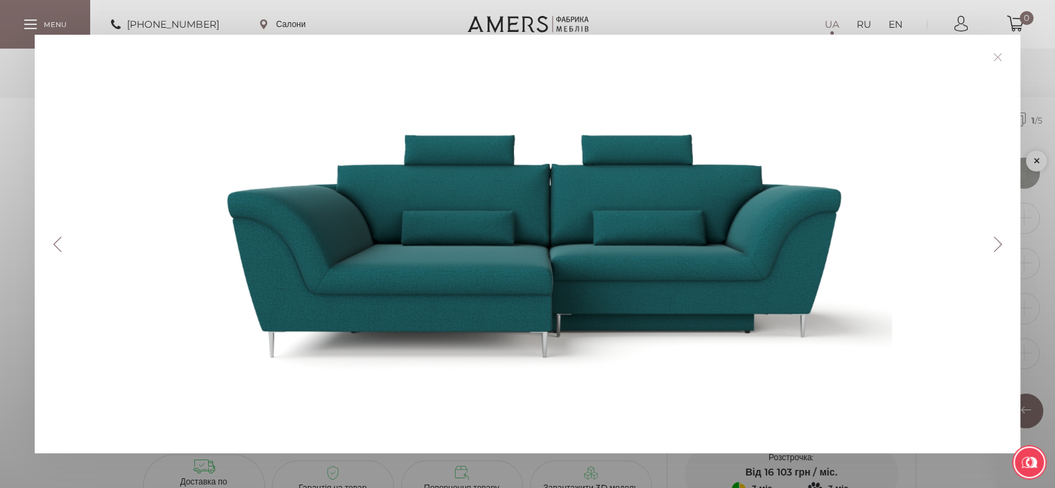
click at [995, 246] on button "Next" at bounding box center [997, 243] width 24 height 15
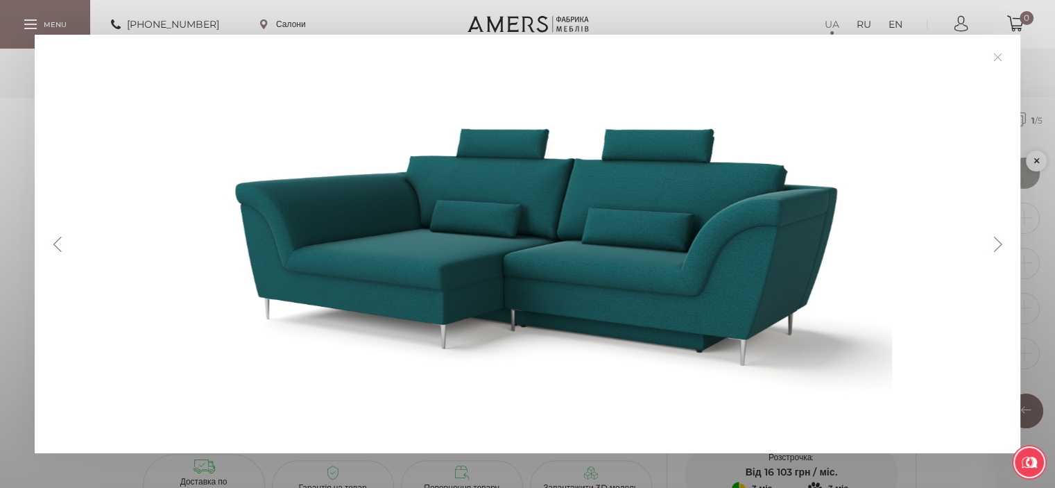
click at [995, 246] on button "Next" at bounding box center [997, 243] width 24 height 15
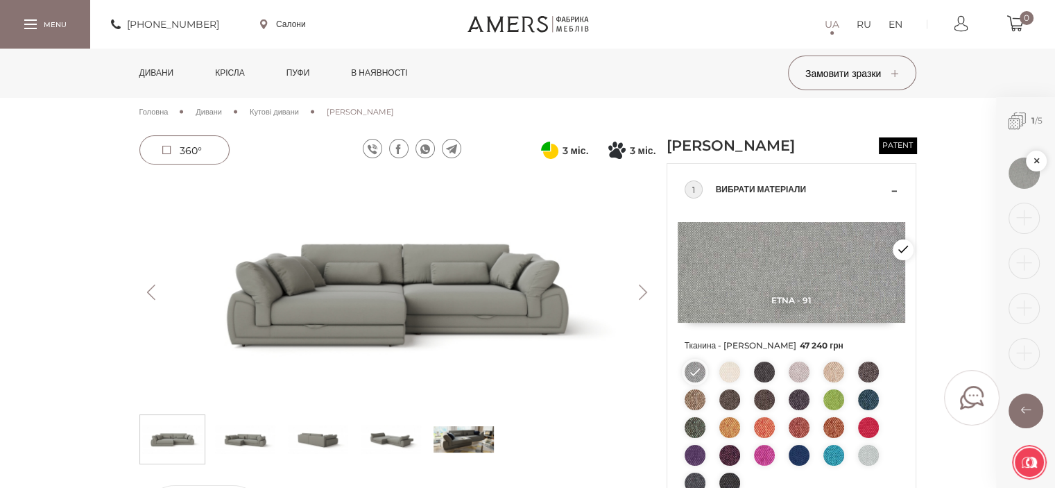
scroll to position [139, 0]
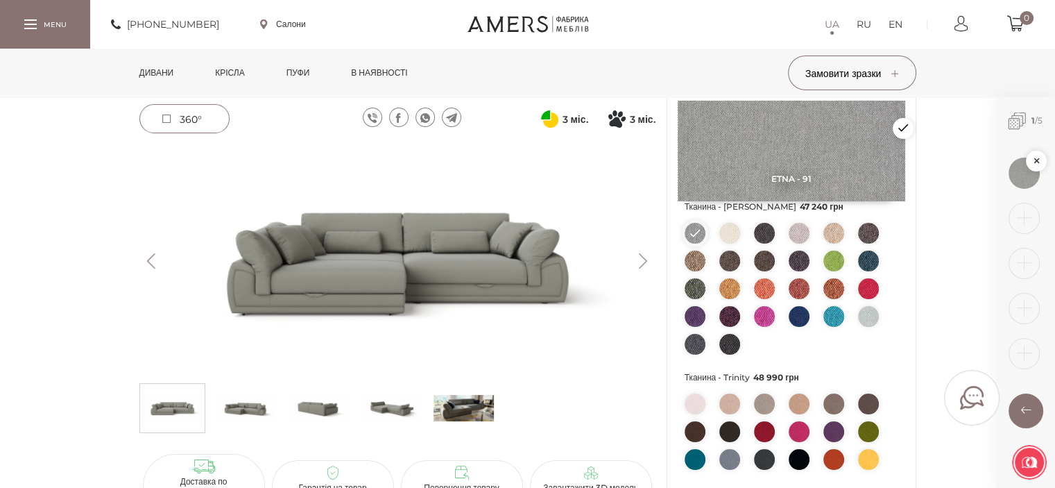
click at [825, 271] on img at bounding box center [833, 260] width 21 height 21
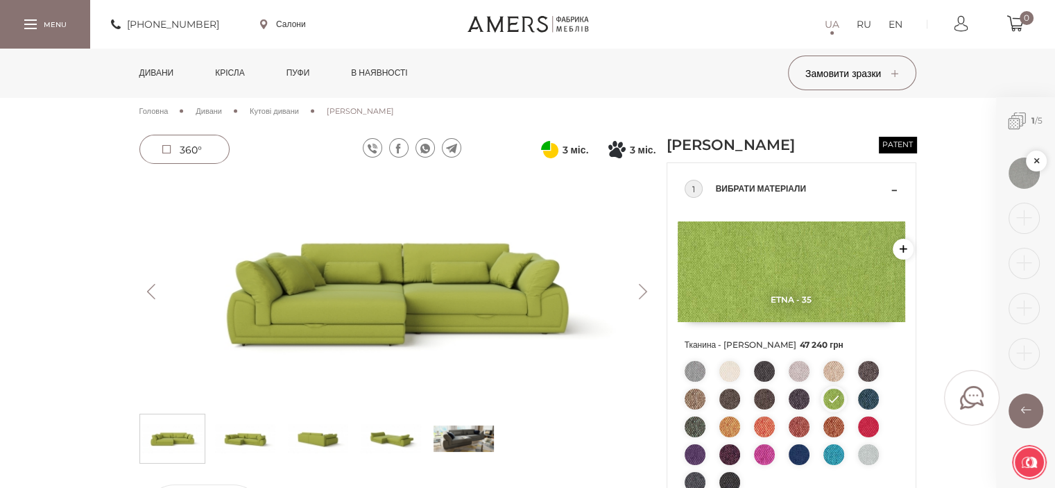
scroll to position [0, 0]
click at [642, 301] on img at bounding box center [397, 292] width 516 height 230
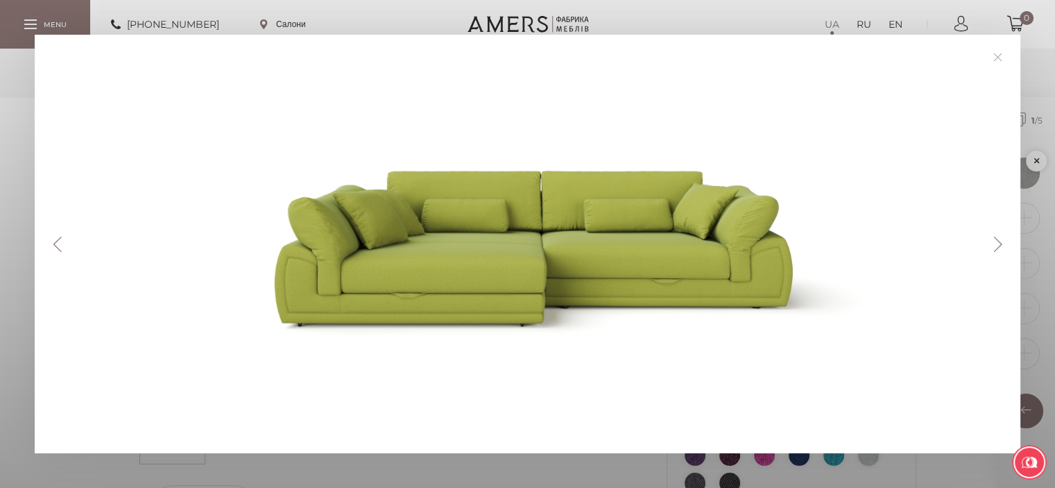
click at [999, 251] on button "Next" at bounding box center [997, 243] width 24 height 15
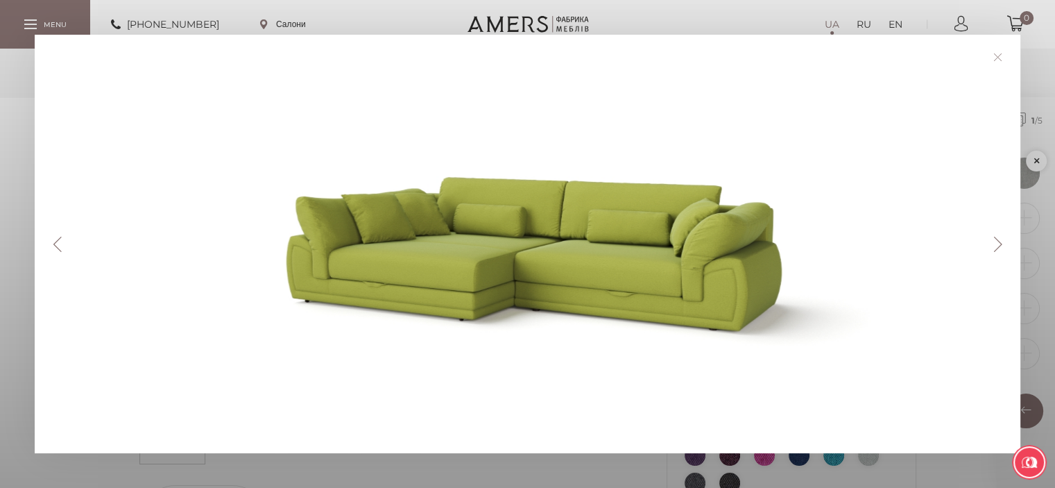
click at [999, 251] on button "Next" at bounding box center [997, 243] width 24 height 15
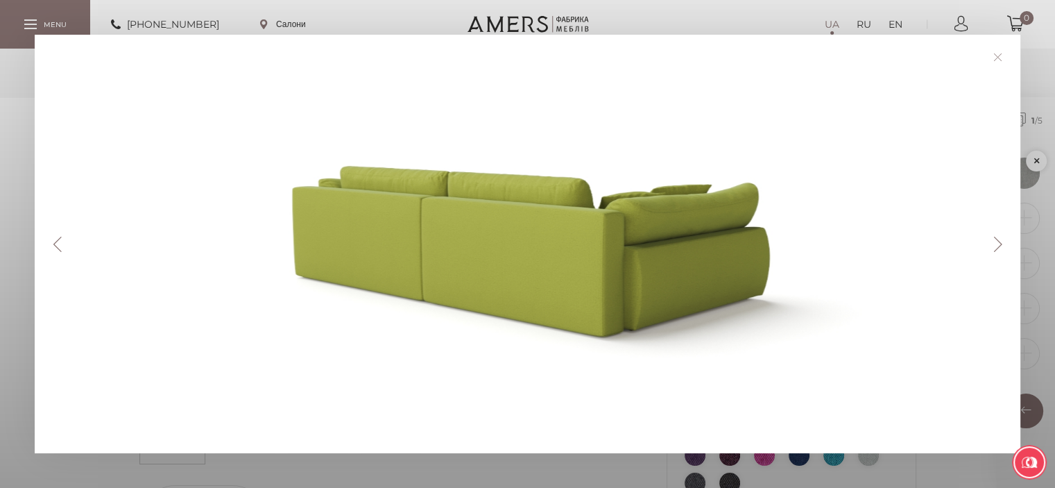
click at [999, 251] on button "Next" at bounding box center [997, 243] width 24 height 15
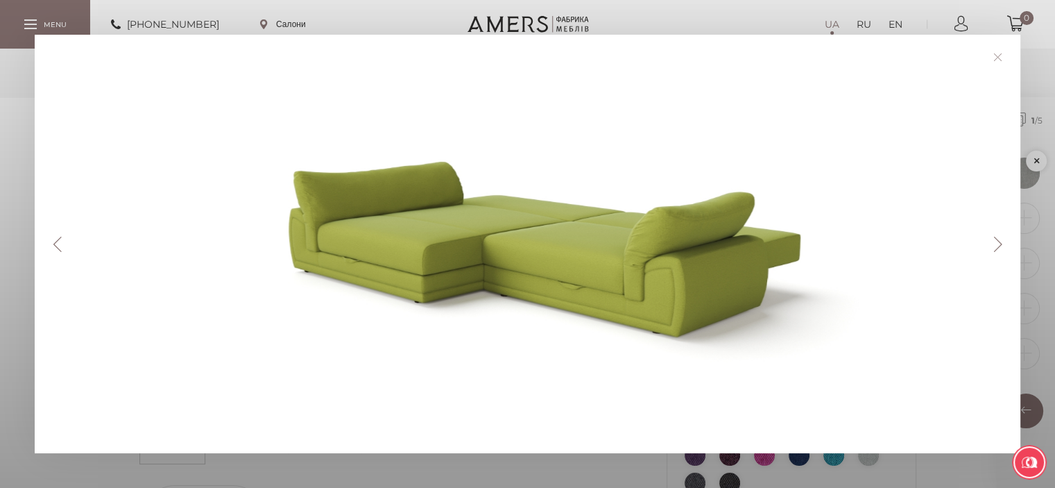
click at [999, 251] on button "Next" at bounding box center [997, 243] width 24 height 15
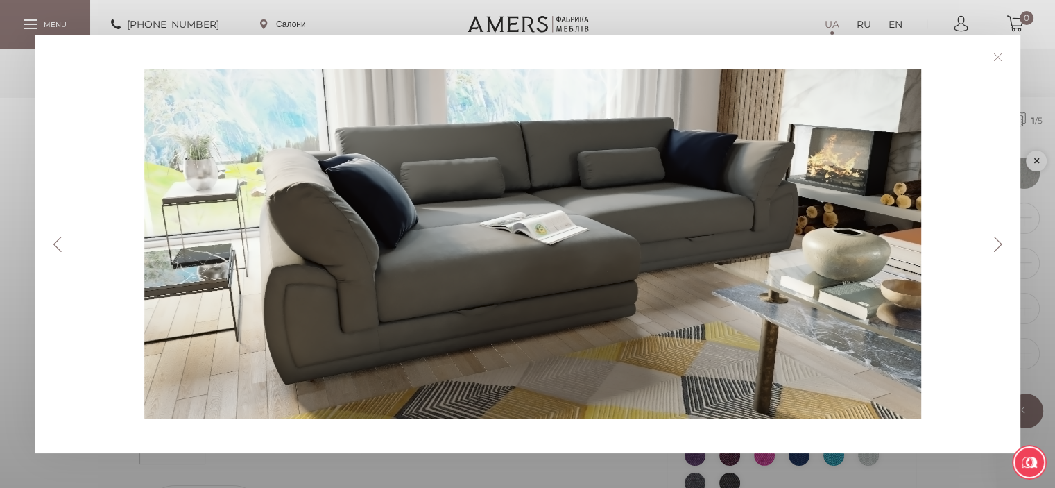
click at [1001, 55] on link at bounding box center [997, 56] width 21 height 21
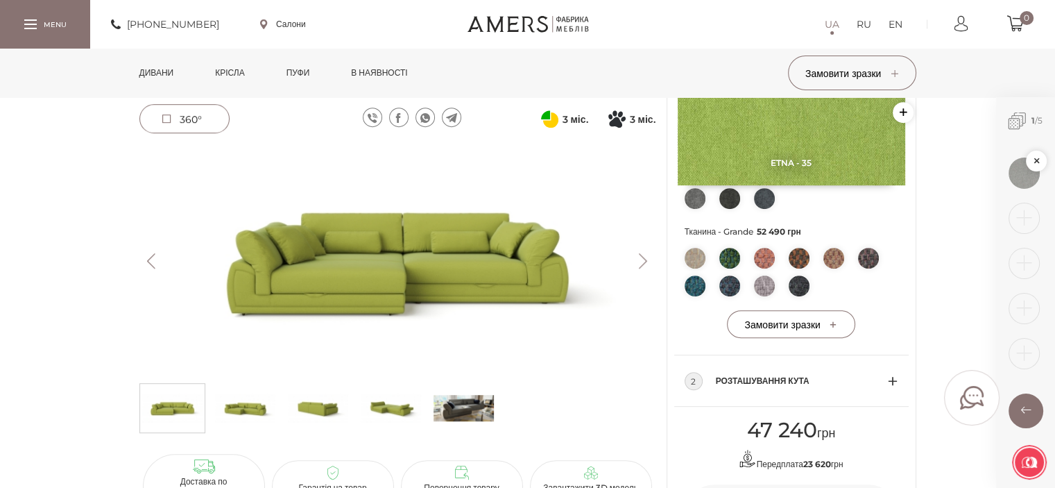
scroll to position [416, 0]
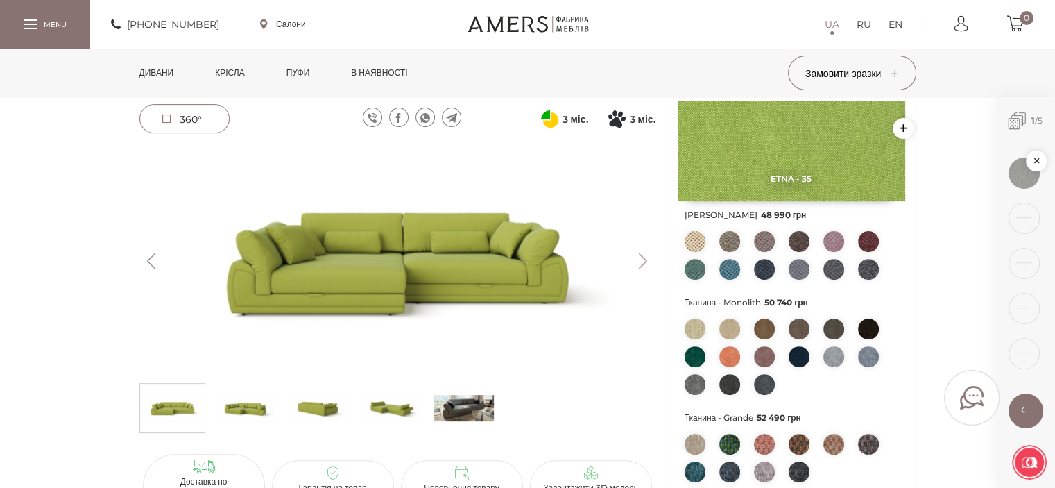
click at [643, 260] on button "Next" at bounding box center [643, 260] width 24 height 15
